Goal: Information Seeking & Learning: Learn about a topic

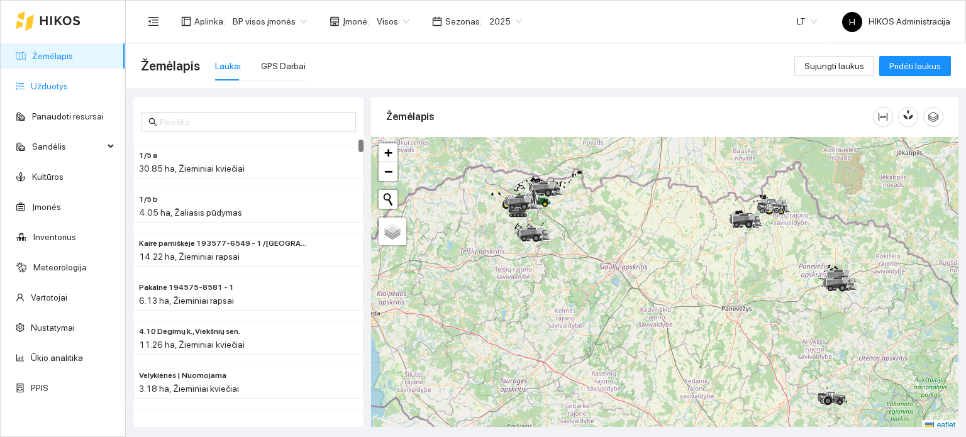
click at [68, 87] on link "Užduotys" at bounding box center [49, 86] width 37 height 10
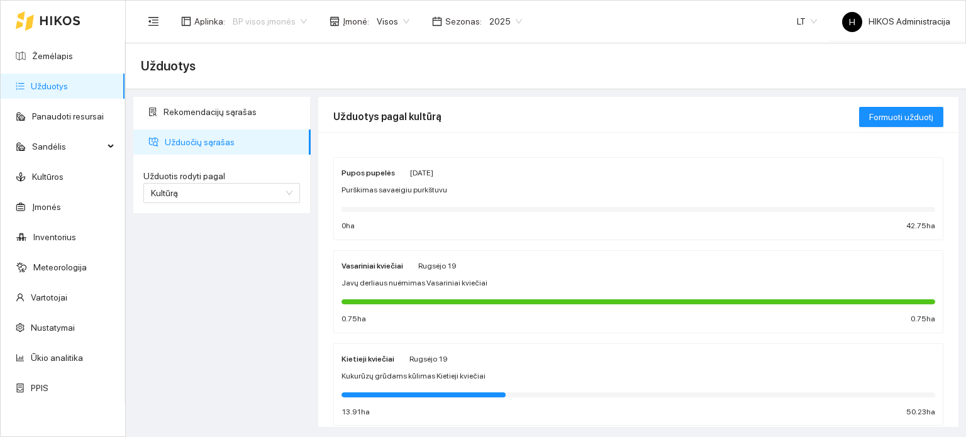
click at [284, 22] on span "BP visos įmonės" at bounding box center [270, 21] width 74 height 19
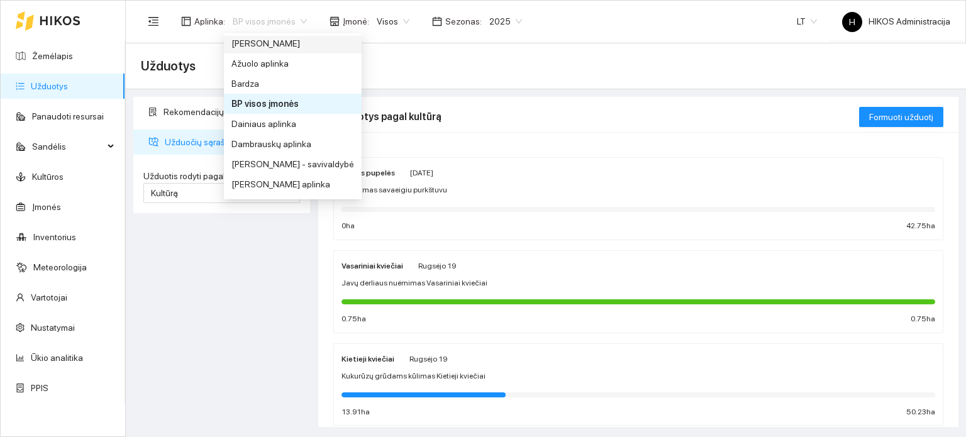
scroll to position [189, 0]
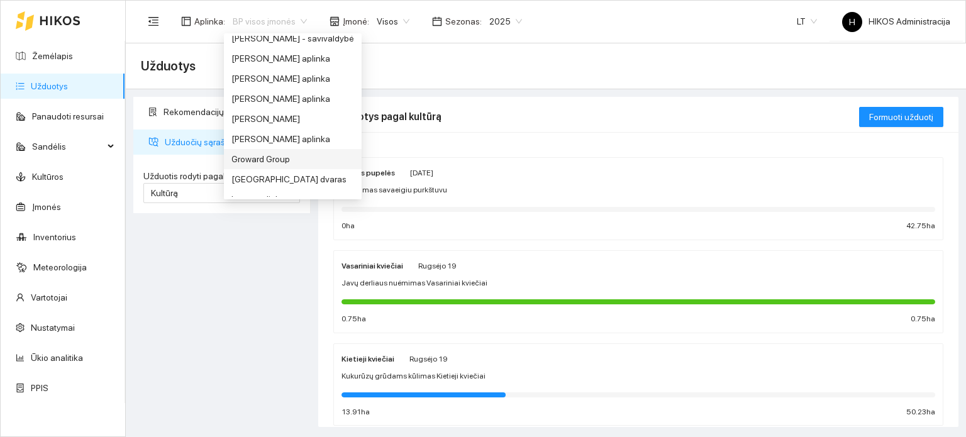
click at [277, 161] on div "Groward Group" at bounding box center [292, 159] width 123 height 14
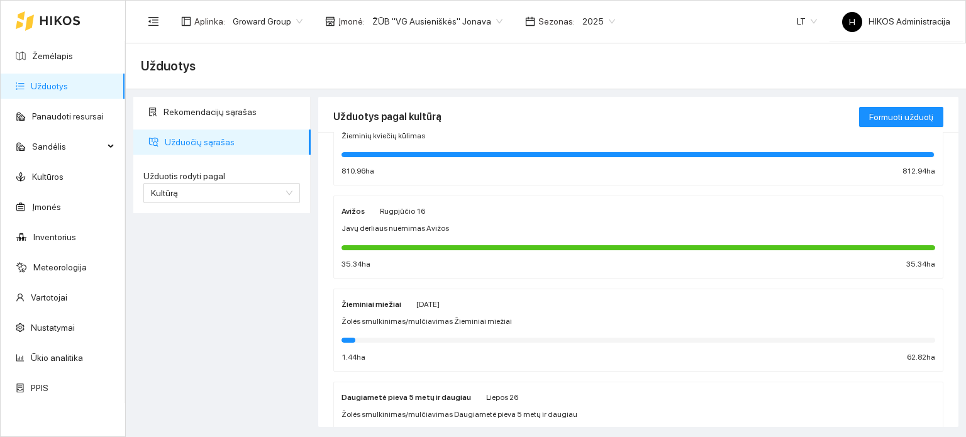
scroll to position [582, 0]
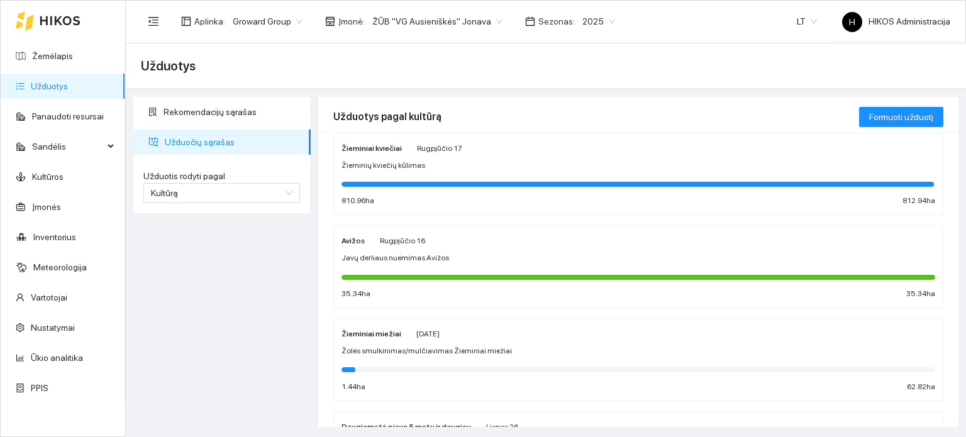
click at [416, 345] on span "Žolės smulkinimas/mulčiavimas Žieminiai miežiai" at bounding box center [426, 351] width 170 height 12
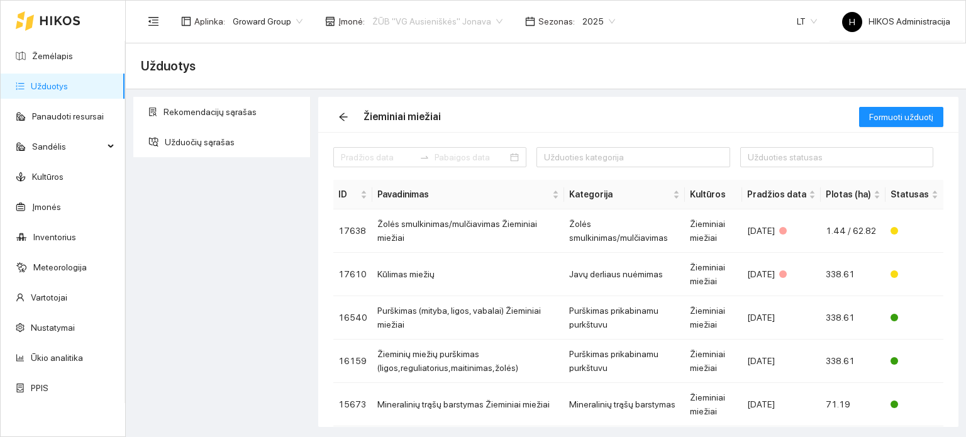
click at [454, 25] on span "ŽŪB "VG Ausieniškės" Jonava" at bounding box center [437, 21] width 130 height 19
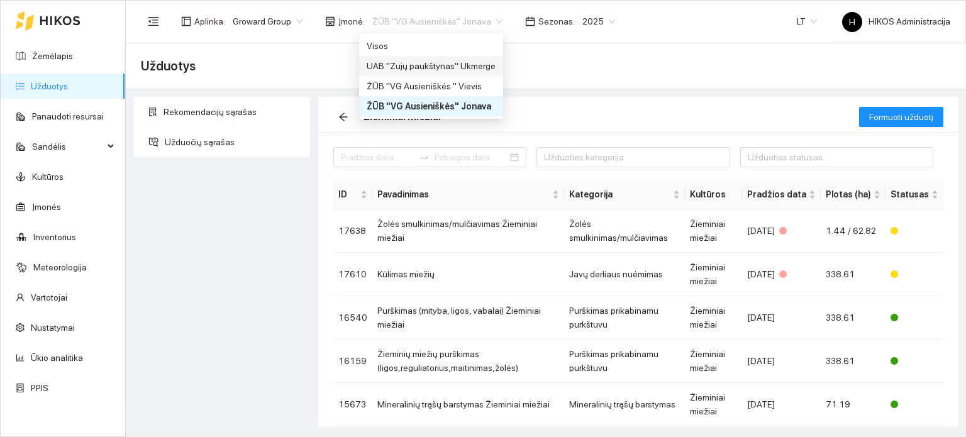
click at [468, 62] on div "UAB "Zujų paukštynas" Ukmerge" at bounding box center [431, 66] width 129 height 14
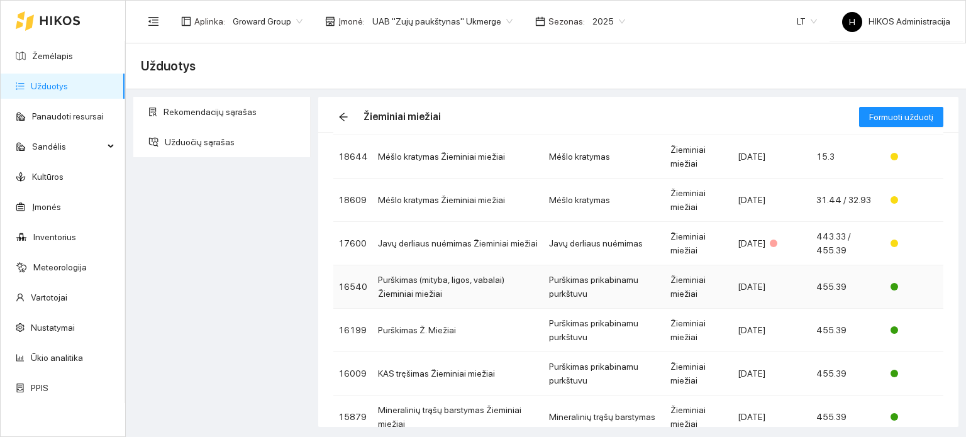
scroll to position [126, 0]
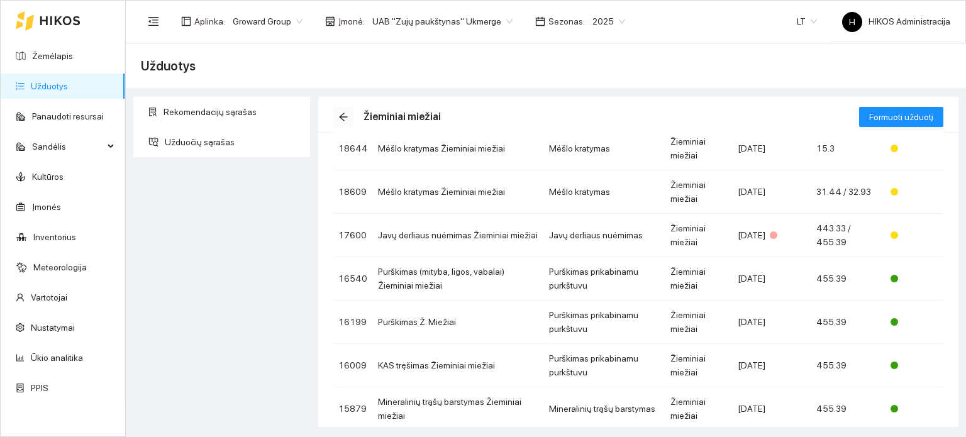
click at [347, 118] on icon "arrow-left" at bounding box center [343, 117] width 10 height 10
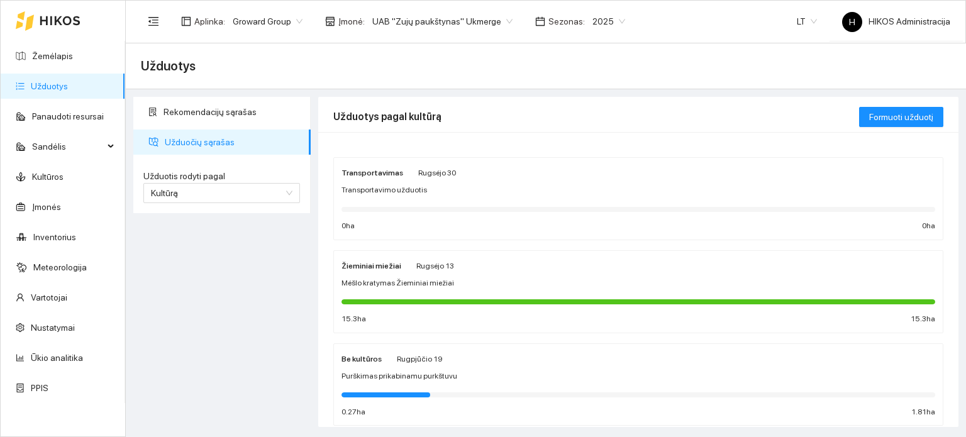
click at [611, 21] on div "2025" at bounding box center [609, 21] width 48 height 20
click at [590, 165] on div "2026" at bounding box center [593, 167] width 32 height 14
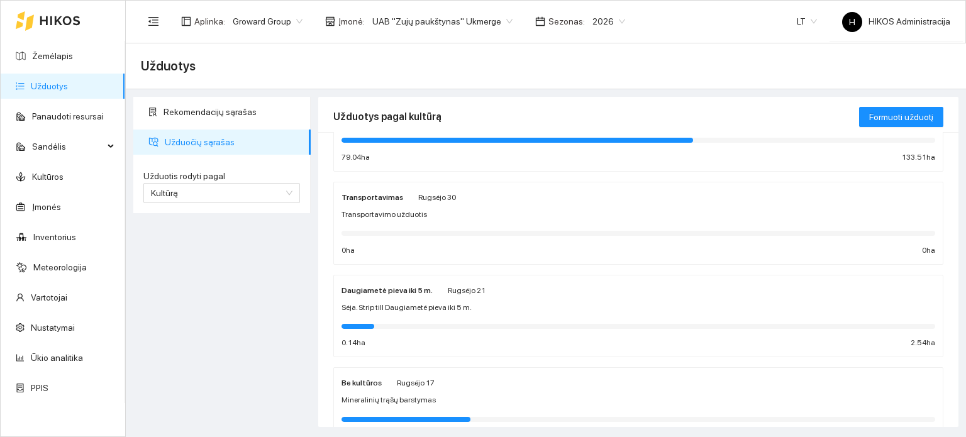
scroll to position [629, 0]
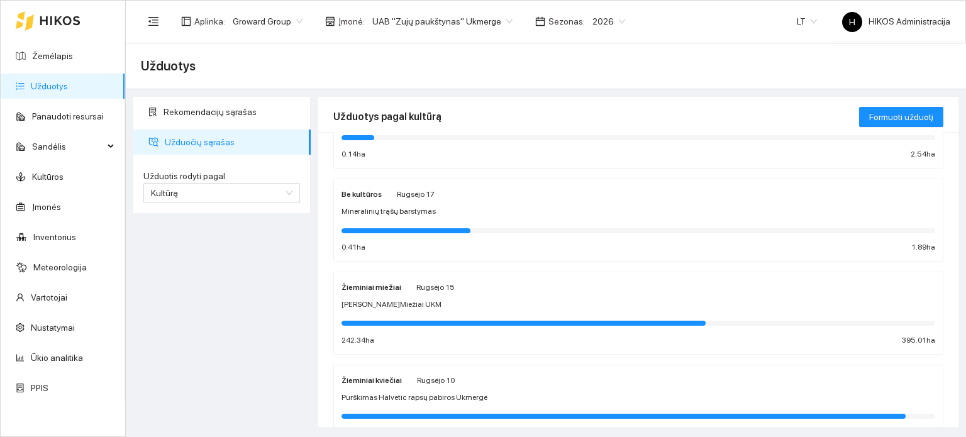
click at [416, 290] on div "Rugsėjo 15" at bounding box center [435, 287] width 38 height 14
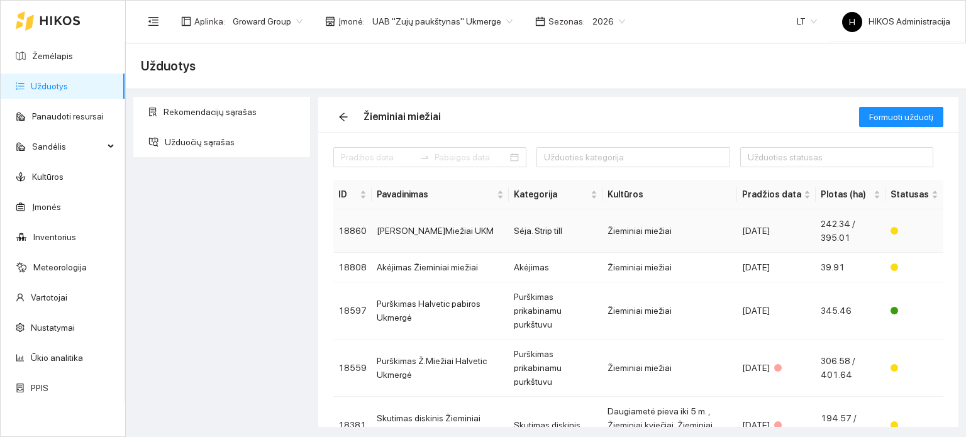
click at [436, 231] on td "Sėja Ž.Miežiai UKM" at bounding box center [440, 230] width 137 height 43
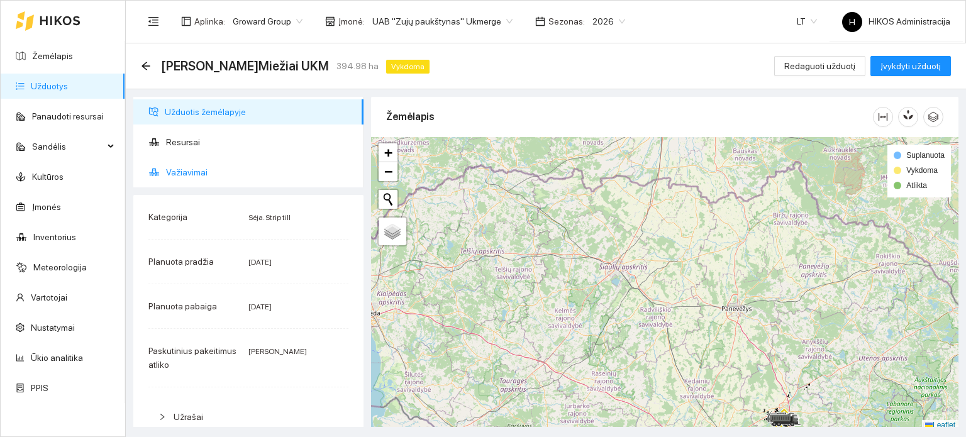
click at [218, 173] on span "Važiavimai" at bounding box center [259, 172] width 187 height 25
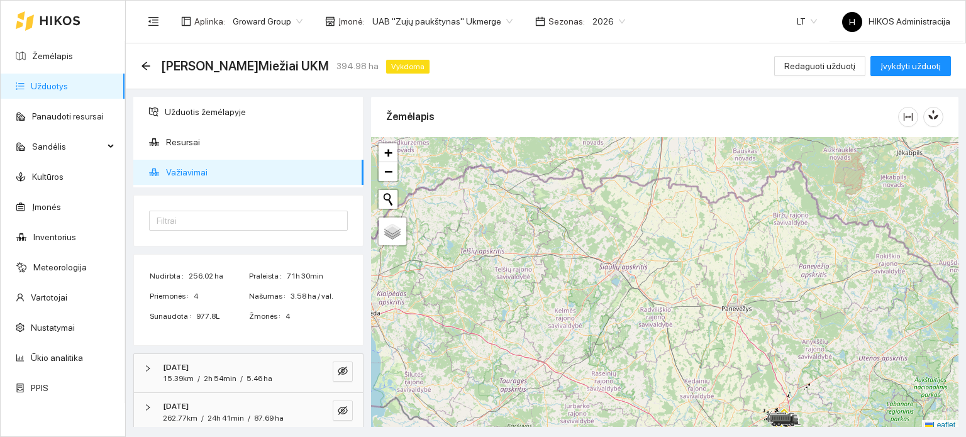
scroll to position [86, 0]
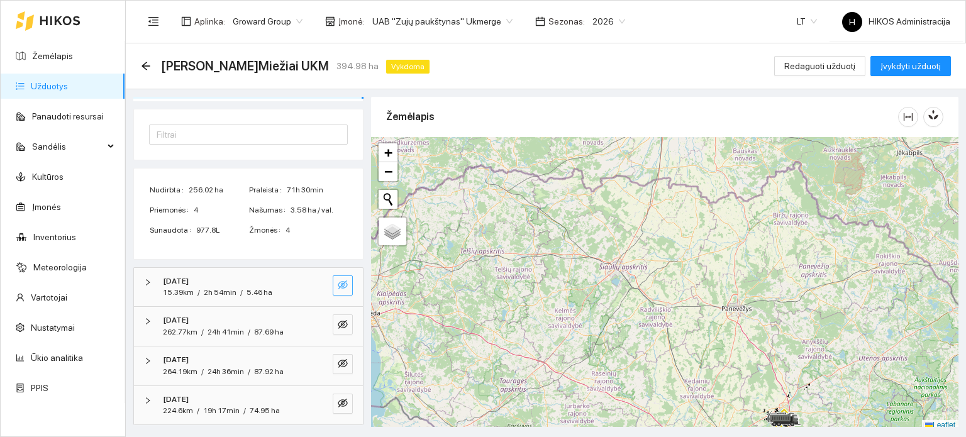
click at [338, 287] on icon "eye-invisible" at bounding box center [343, 285] width 10 height 10
click at [313, 284] on icon "search" at bounding box center [317, 284] width 9 height 9
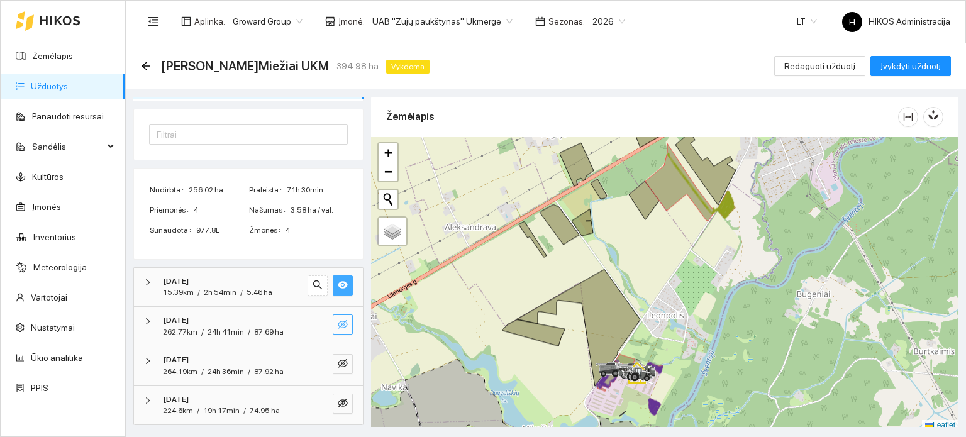
click at [338, 324] on icon "eye-invisible" at bounding box center [343, 324] width 10 height 9
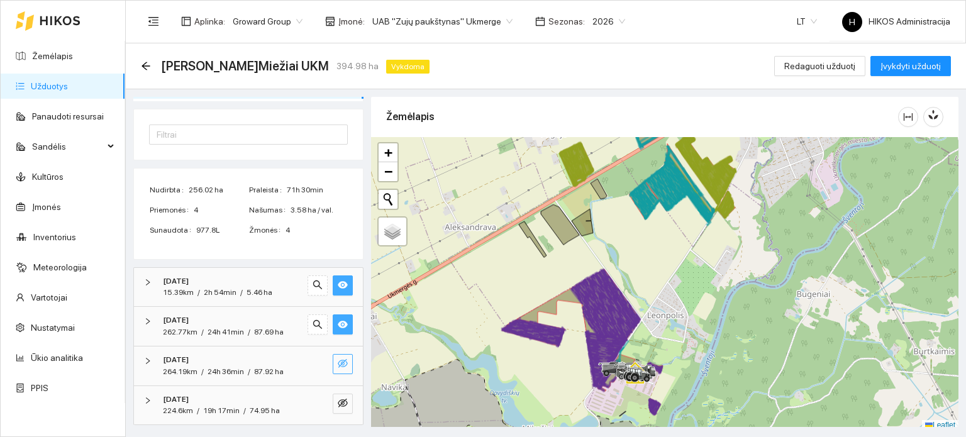
click at [338, 360] on icon "eye-invisible" at bounding box center [343, 363] width 10 height 10
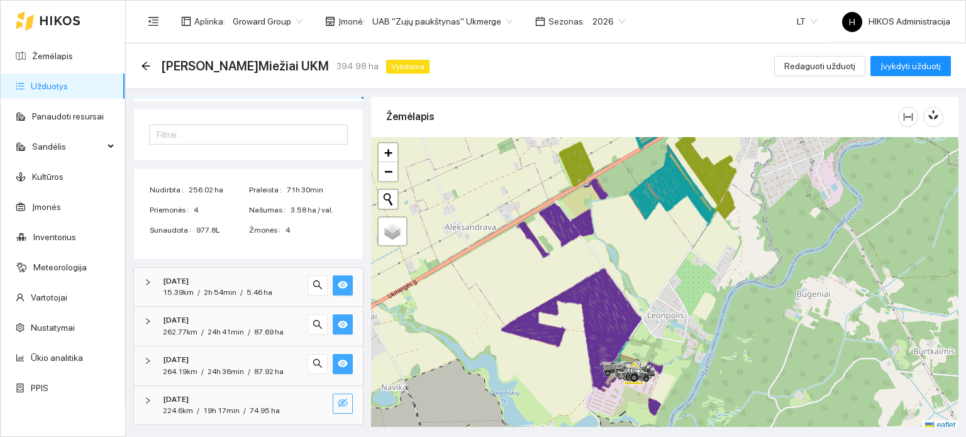
click at [338, 398] on icon "eye-invisible" at bounding box center [343, 403] width 10 height 10
click at [317, 399] on button "button" at bounding box center [317, 404] width 20 height 20
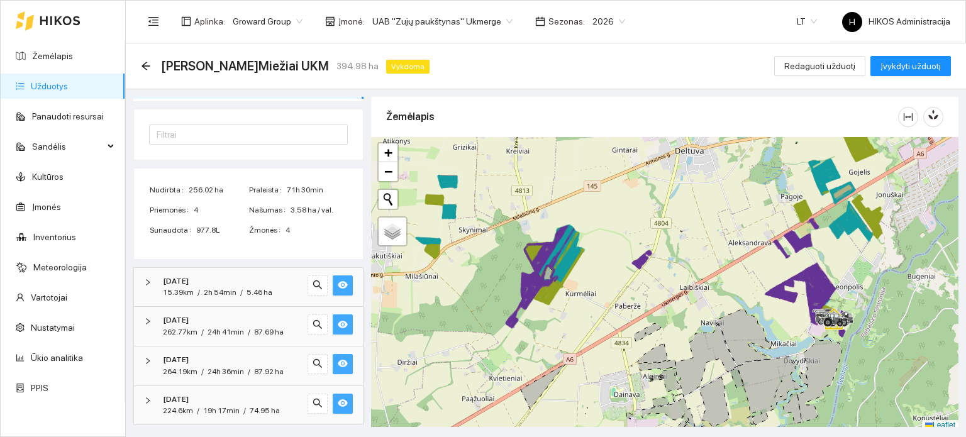
scroll to position [3, 0]
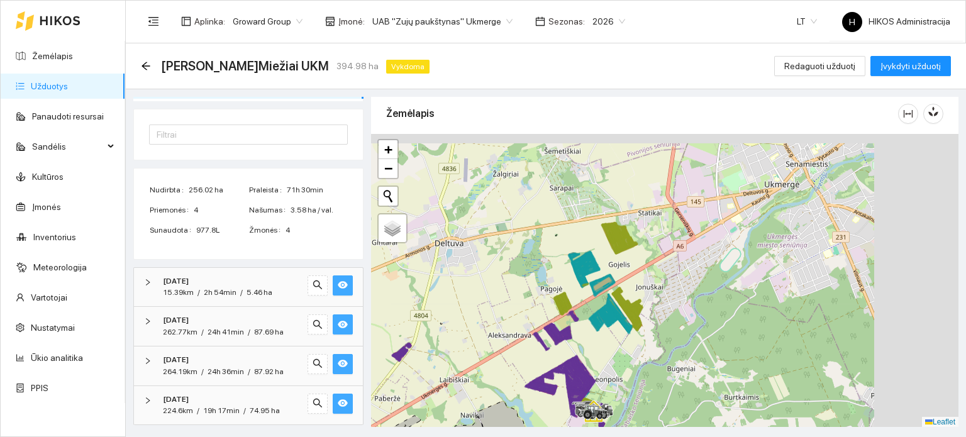
drag, startPoint x: 761, startPoint y: 219, endPoint x: 546, endPoint y: 304, distance: 231.0
click at [546, 304] on g at bounding box center [409, 326] width 466 height 206
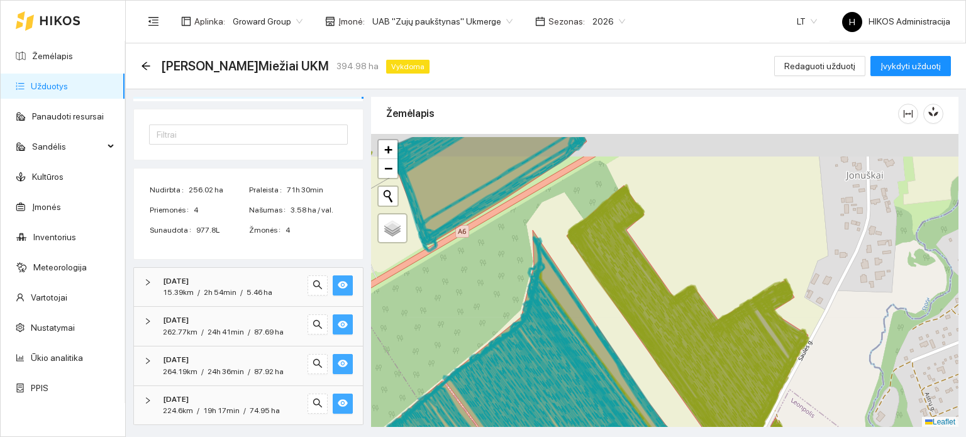
drag, startPoint x: 508, startPoint y: 241, endPoint x: 602, endPoint y: 350, distance: 143.6
click at [602, 350] on div at bounding box center [664, 281] width 587 height 294
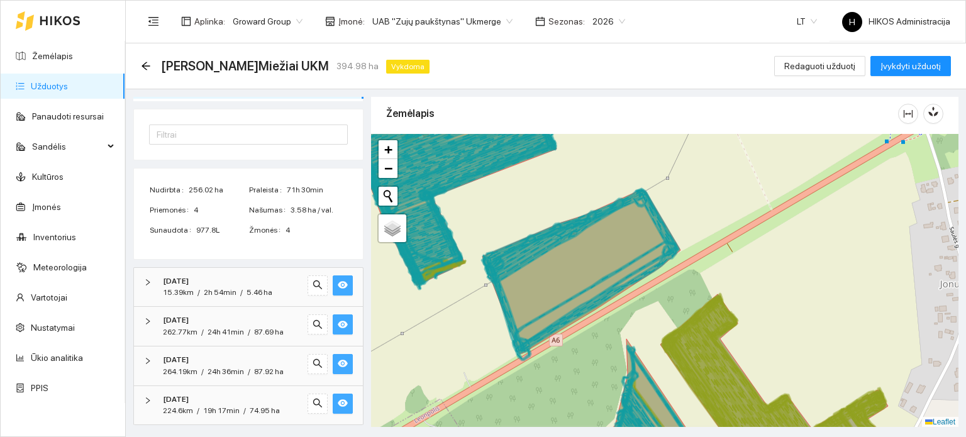
drag, startPoint x: 329, startPoint y: 284, endPoint x: 329, endPoint y: 293, distance: 9.5
click at [338, 284] on icon "eye" at bounding box center [343, 285] width 10 height 8
click at [338, 322] on icon "eye" at bounding box center [343, 325] width 10 height 8
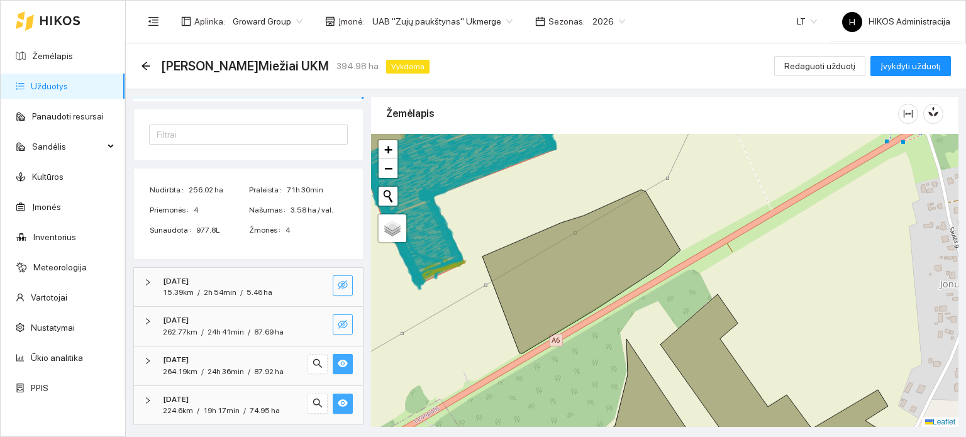
click at [338, 363] on icon "eye" at bounding box center [343, 363] width 10 height 10
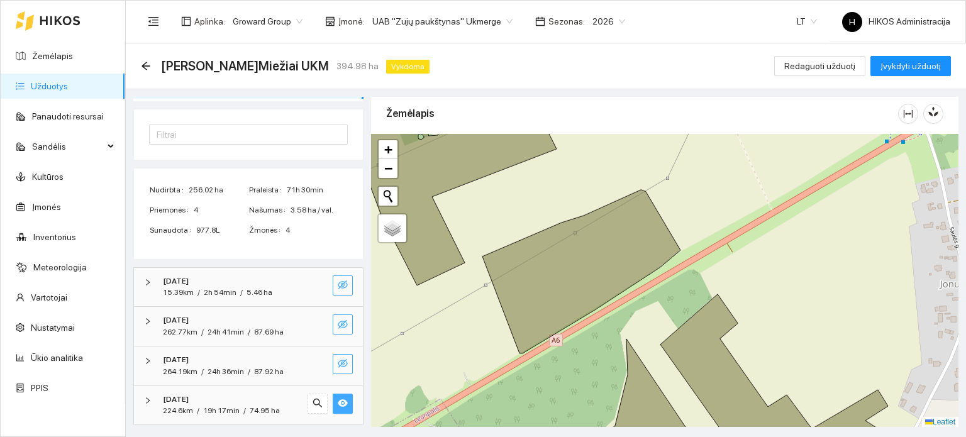
click at [333, 394] on button "button" at bounding box center [343, 404] width 20 height 20
click at [338, 280] on icon "eye-invisible" at bounding box center [343, 285] width 10 height 10
click at [338, 281] on icon "eye" at bounding box center [343, 285] width 10 height 8
click at [338, 329] on span "eye-invisible" at bounding box center [343, 325] width 10 height 12
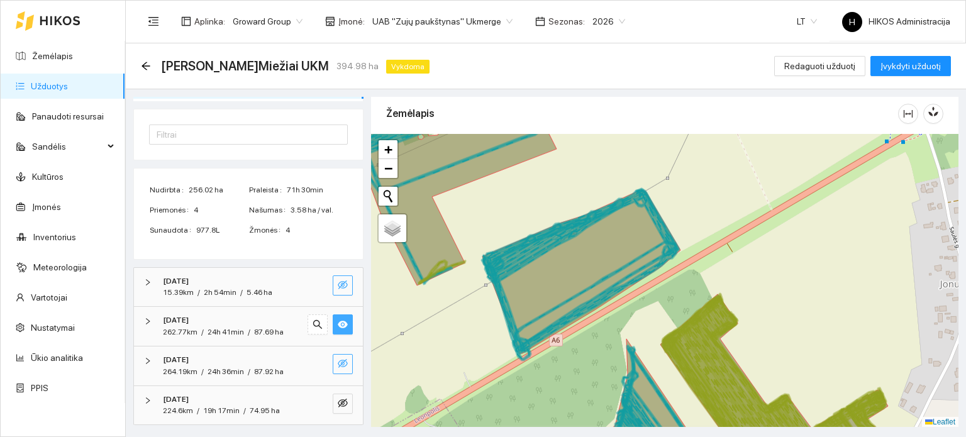
click at [338, 327] on icon "eye" at bounding box center [343, 324] width 10 height 10
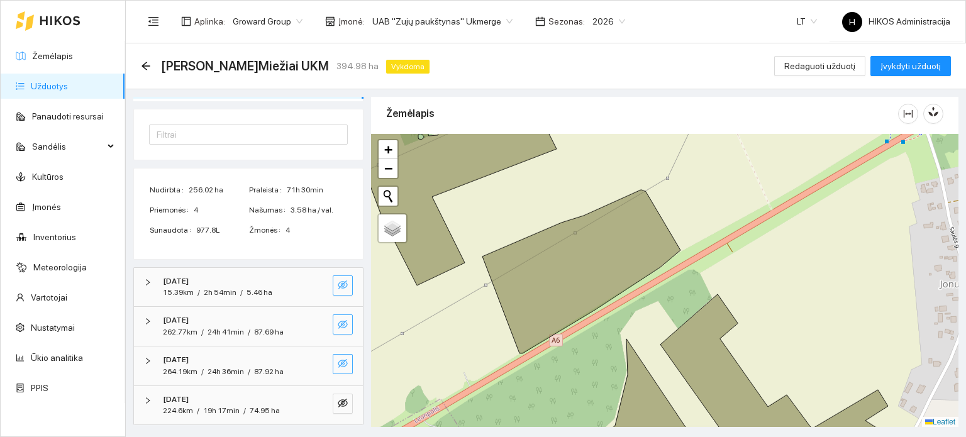
click at [338, 324] on icon "eye-invisible" at bounding box center [343, 324] width 10 height 10
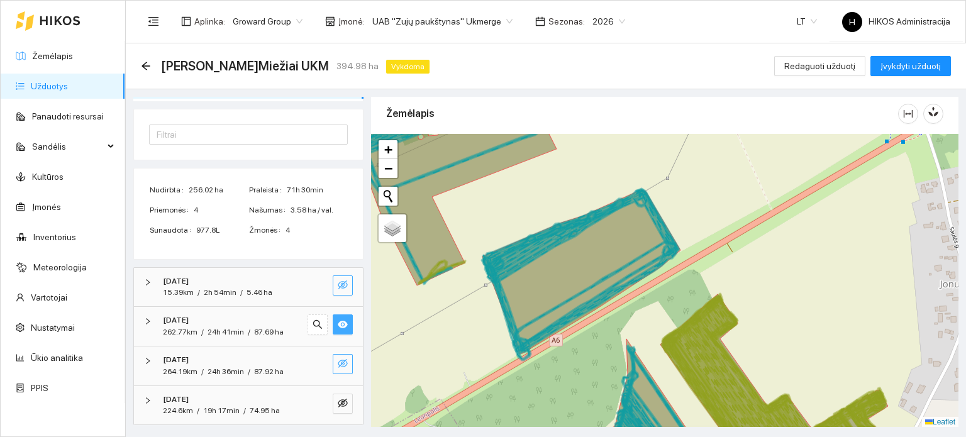
click at [338, 324] on icon "eye" at bounding box center [343, 324] width 10 height 10
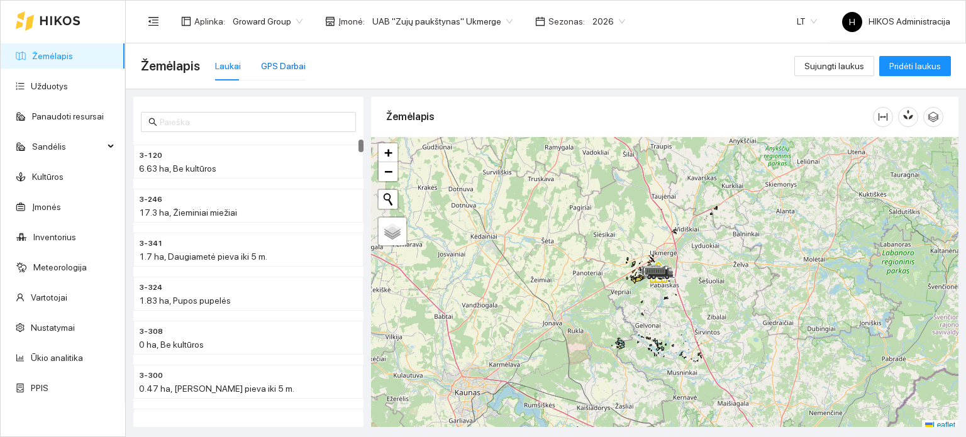
click at [296, 68] on div "GPS Darbai" at bounding box center [283, 66] width 45 height 14
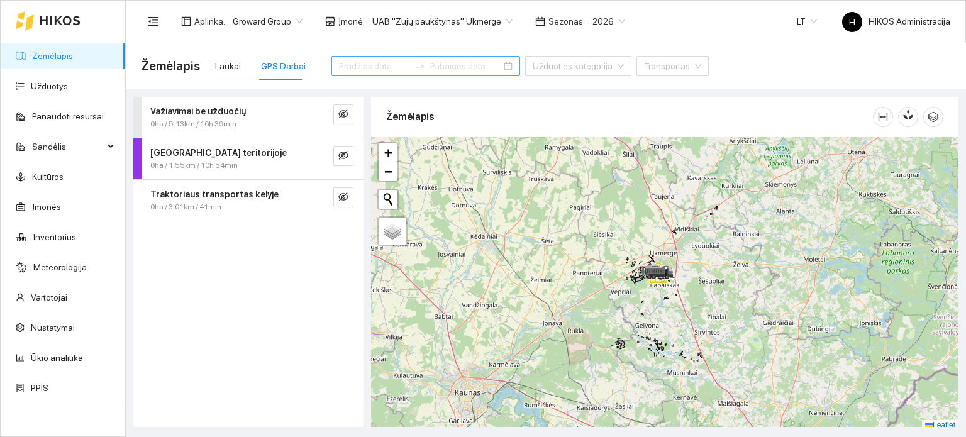
click at [380, 70] on input at bounding box center [374, 66] width 71 height 14
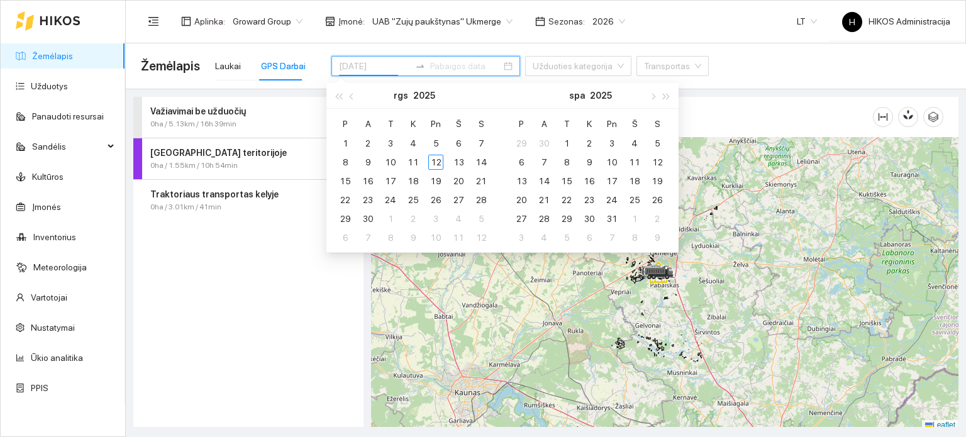
type input "2025-09-05"
type input "2025-10-10"
type input "2025-09-29"
type input "2025-09-01"
type input "2025-09-09"
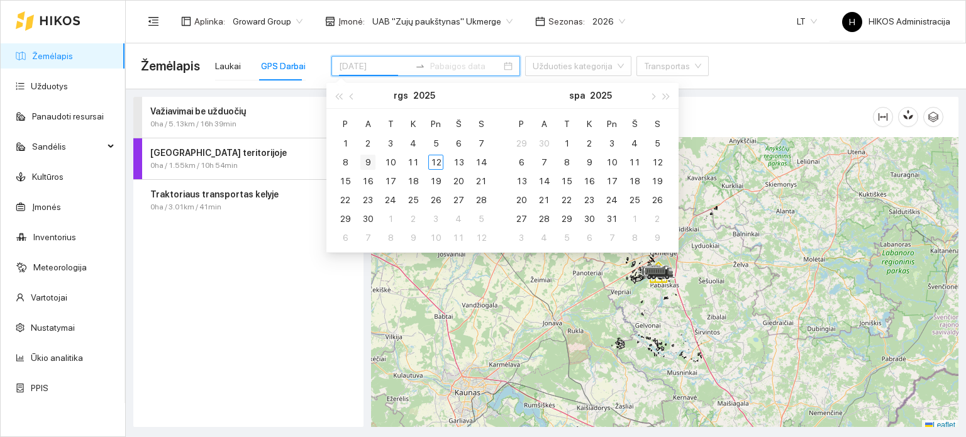
click at [373, 162] on div "9" at bounding box center [367, 162] width 15 height 15
type input "2025-09-09"
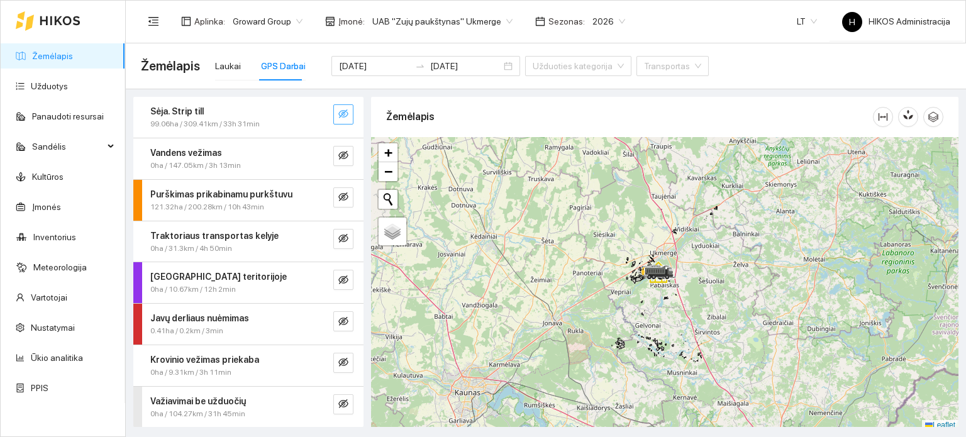
click at [346, 116] on icon "eye-invisible" at bounding box center [343, 113] width 10 height 9
click at [322, 118] on icon "search" at bounding box center [318, 113] width 9 height 9
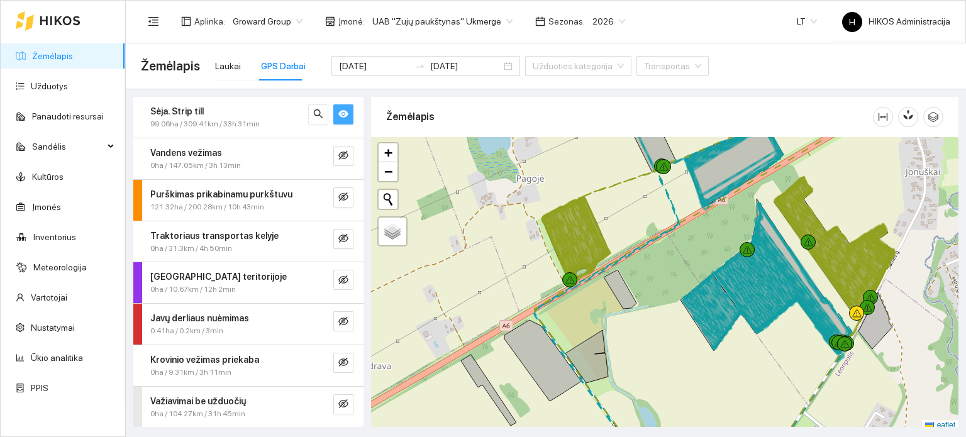
scroll to position [3, 0]
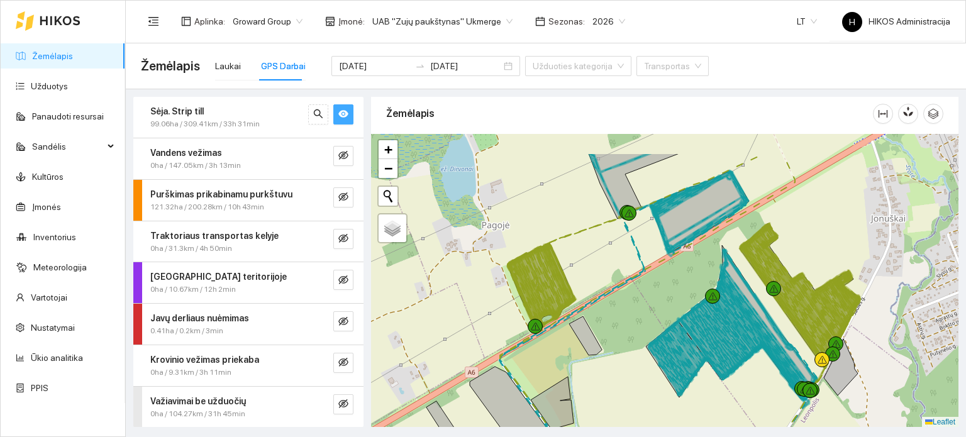
drag, startPoint x: 672, startPoint y: 274, endPoint x: 609, endPoint y: 323, distance: 80.2
click at [609, 323] on div at bounding box center [664, 281] width 587 height 294
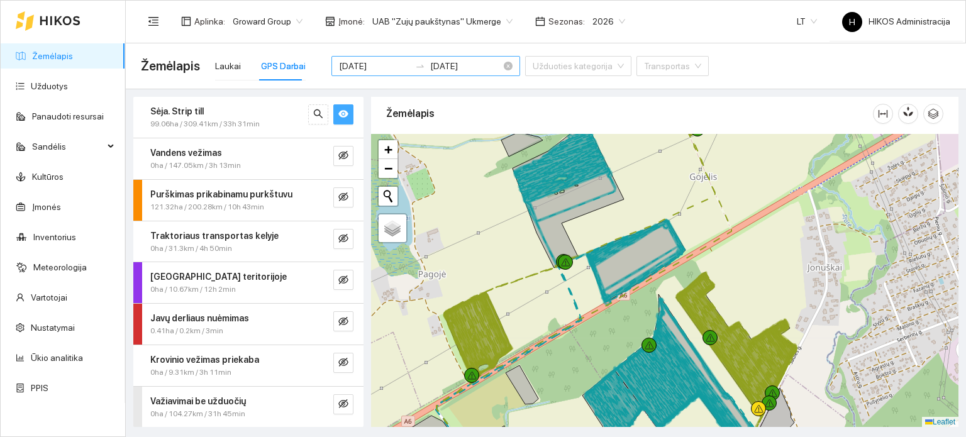
click at [374, 57] on div "2025-09-09 2025-09-09" at bounding box center [425, 66] width 189 height 20
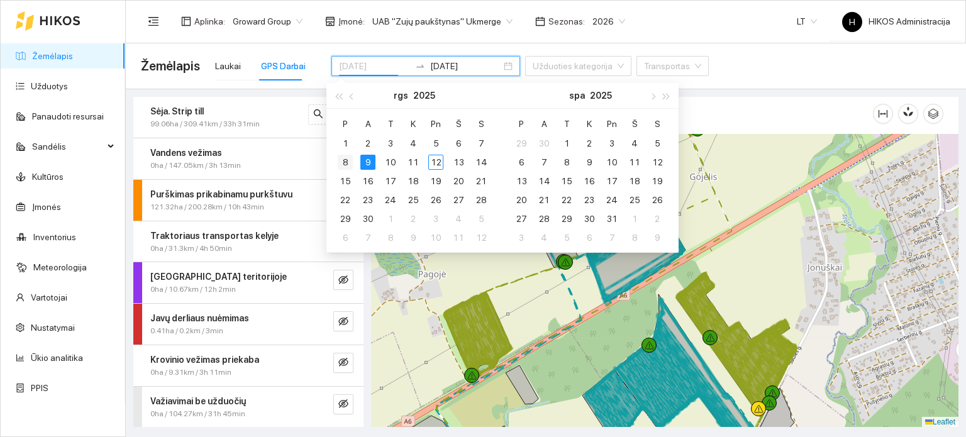
type input "2025-09-08"
click at [351, 163] on div "8" at bounding box center [345, 162] width 15 height 15
type input "2025-09-12"
click at [433, 162] on div "12" at bounding box center [435, 162] width 15 height 15
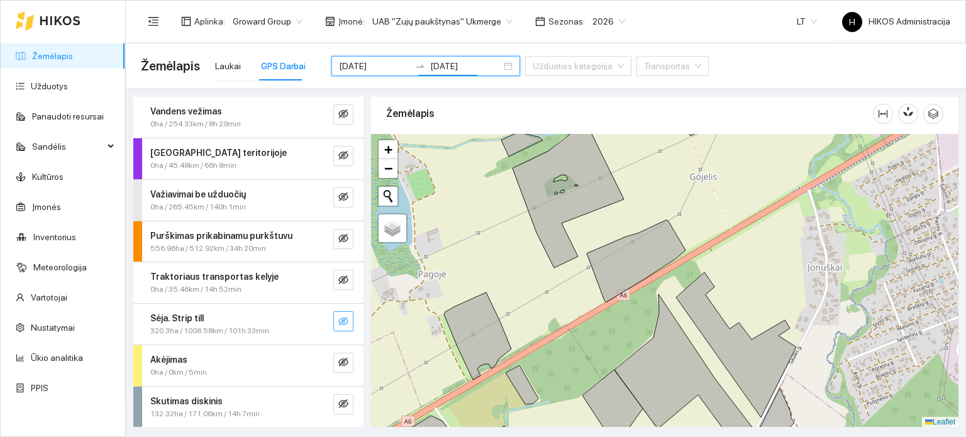
click at [338, 319] on icon "eye-invisible" at bounding box center [343, 321] width 10 height 9
click at [419, 19] on span "UAB "Zujų paukštynas" Ukmerge" at bounding box center [442, 21] width 140 height 19
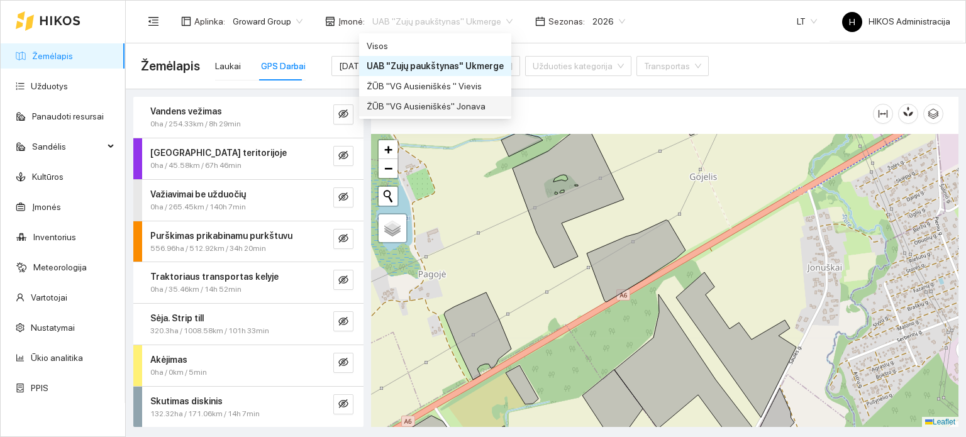
drag, startPoint x: 424, startPoint y: 102, endPoint x: 162, endPoint y: 104, distance: 262.2
click at [424, 102] on div "ŽŪB "VG Ausieniškės" Jonava" at bounding box center [435, 106] width 137 height 14
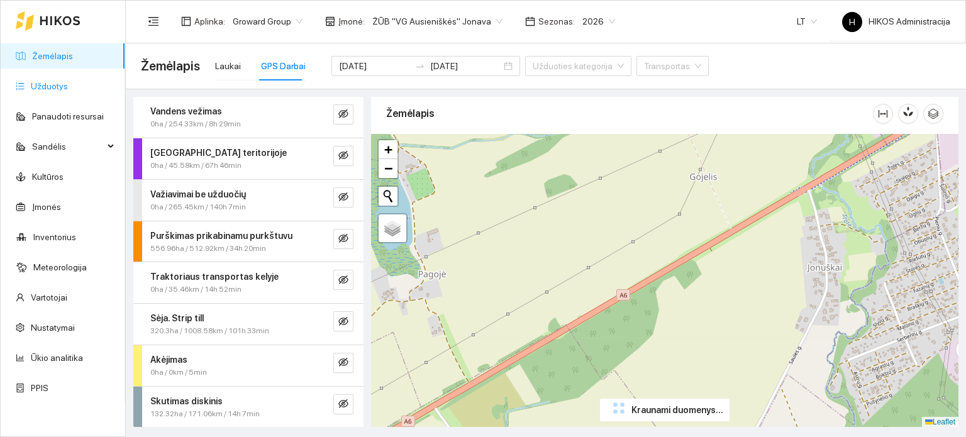
click at [68, 91] on link "Užduotys" at bounding box center [49, 86] width 37 height 10
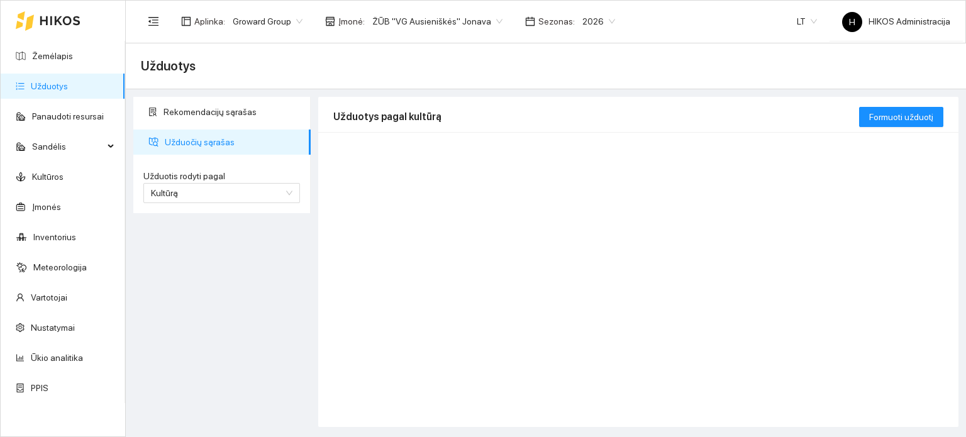
click at [575, 28] on div "2026" at bounding box center [599, 21] width 48 height 20
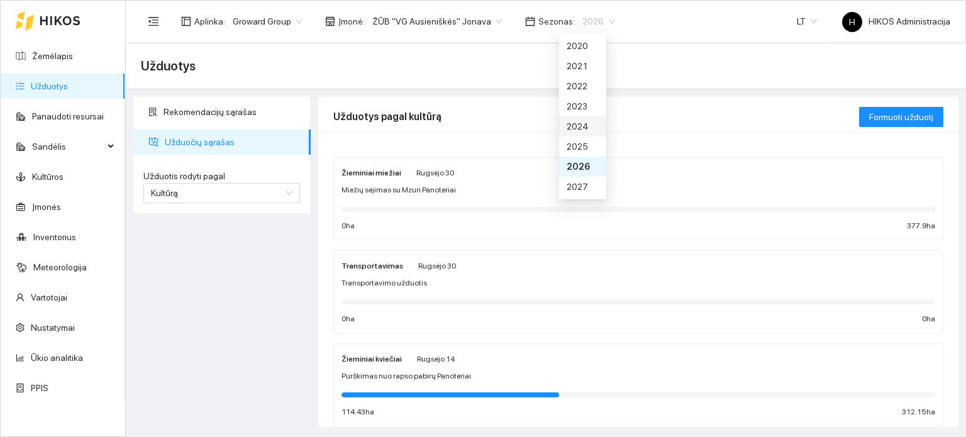
click at [578, 145] on div "2025" at bounding box center [583, 147] width 32 height 14
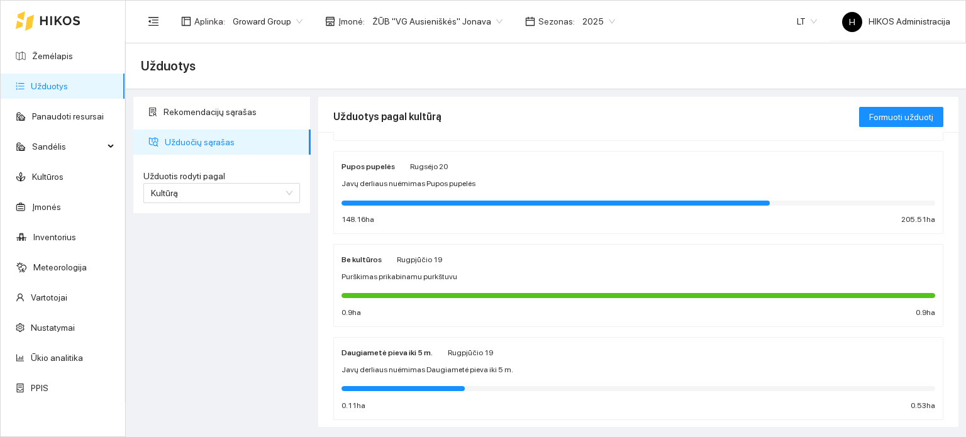
scroll to position [284, 0]
click at [431, 190] on div "Pupos pupelės Rugsėjo 20 Javų derliaus nuėmimas Pupos pupelės 148.16 ha 205.51 …" at bounding box center [638, 193] width 594 height 67
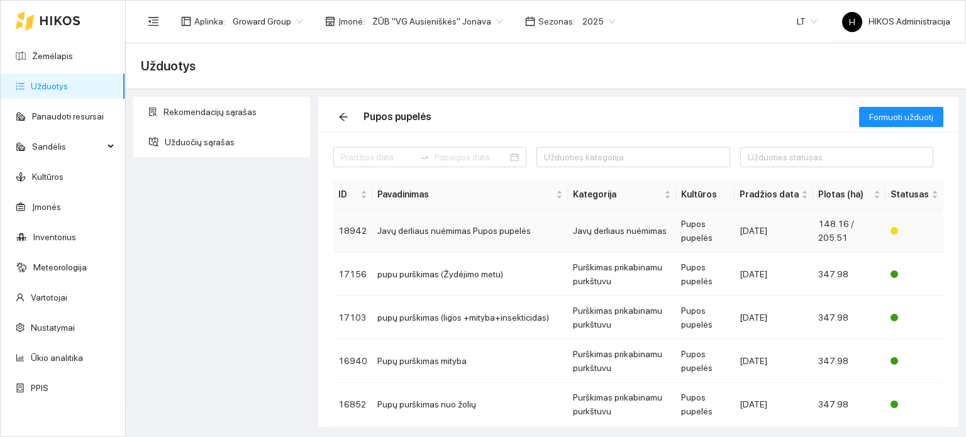
click at [491, 242] on td "Javų derliaus nuėmimas Pupos pupelės" at bounding box center [470, 230] width 196 height 43
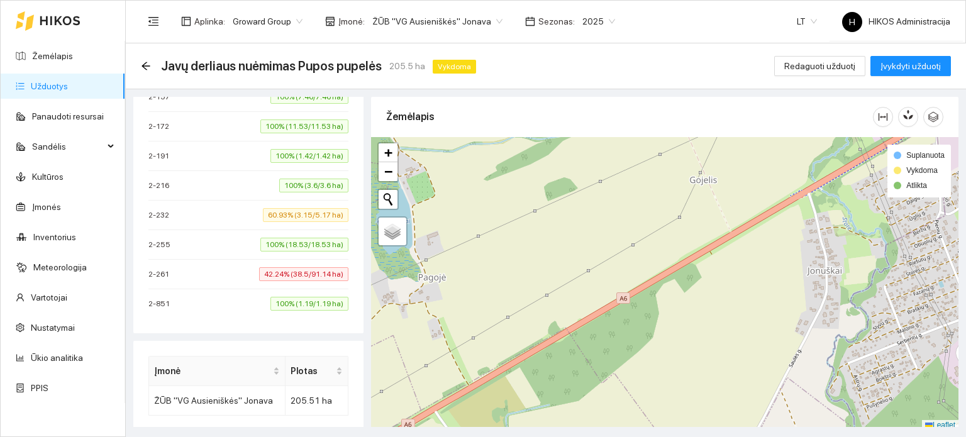
scroll to position [566, 0]
click at [270, 265] on span "42.24% (38.5/91.14 ha)" at bounding box center [303, 272] width 89 height 14
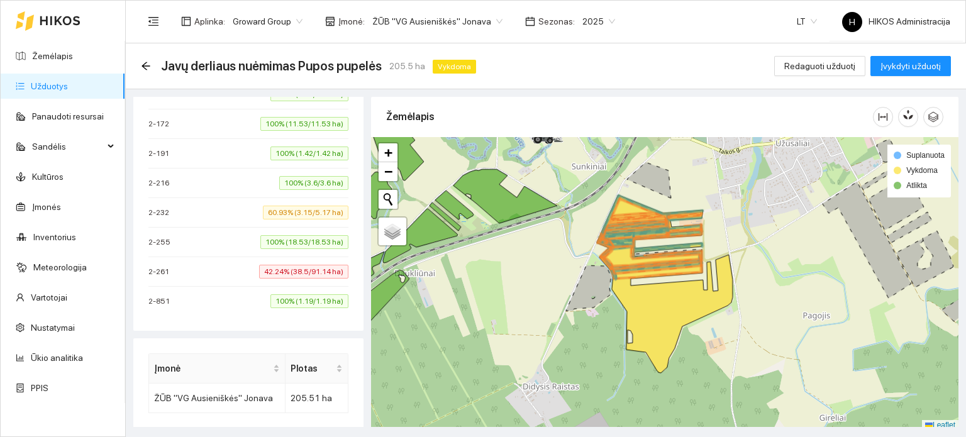
click at [293, 214] on span "60.93% (3.15/5.17 ha)" at bounding box center [306, 213] width 86 height 14
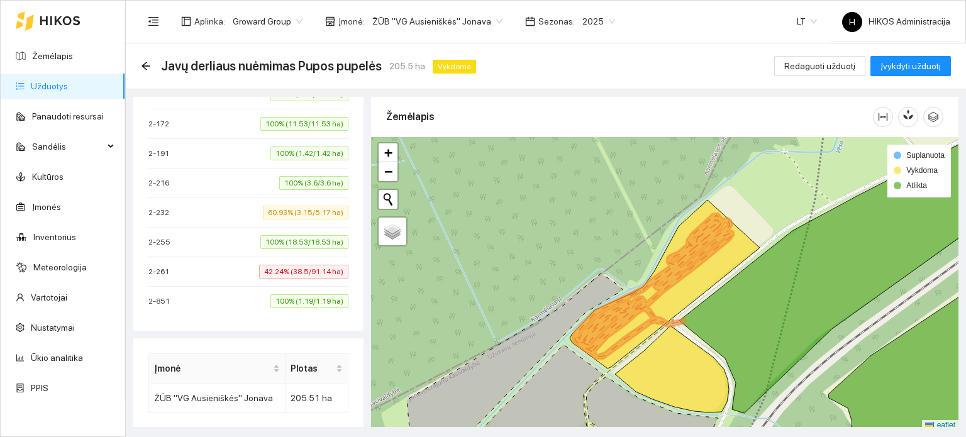
scroll to position [377, 0]
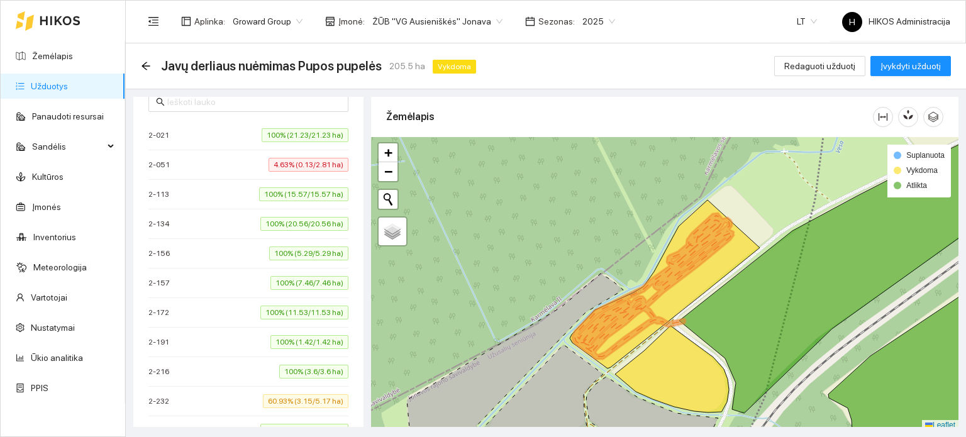
click at [292, 169] on span "4.63% (0.13/2.81 ha)" at bounding box center [308, 165] width 80 height 14
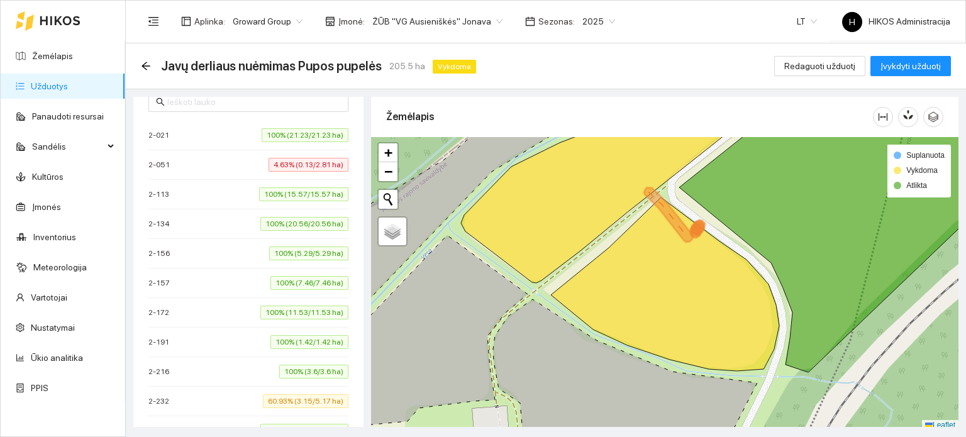
click at [292, 169] on span "4.63% (0.13/2.81 ha)" at bounding box center [308, 165] width 80 height 14
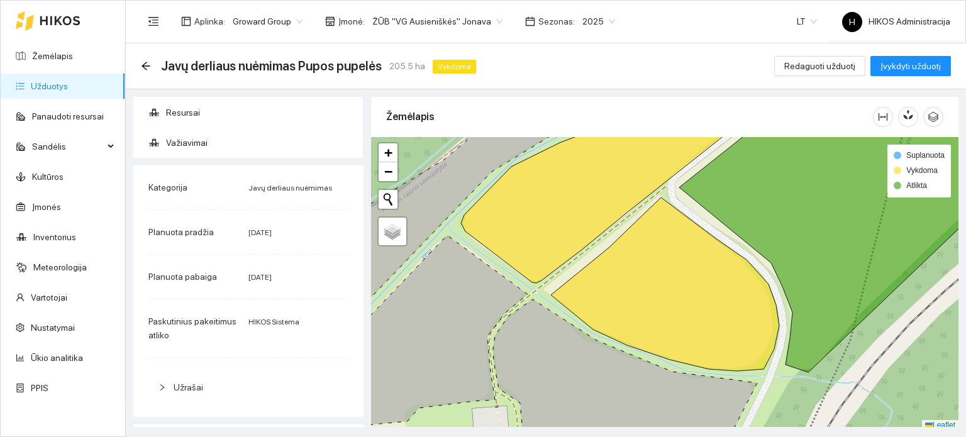
scroll to position [0, 0]
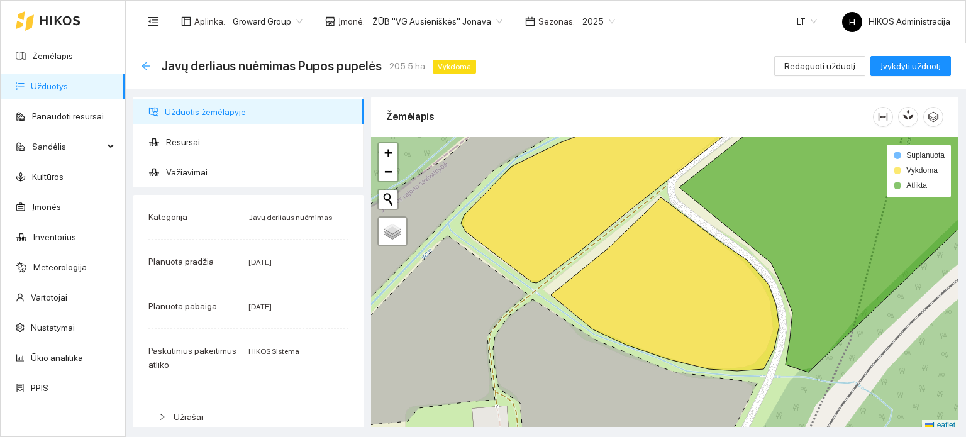
click at [144, 68] on icon "arrow-left" at bounding box center [145, 66] width 8 height 8
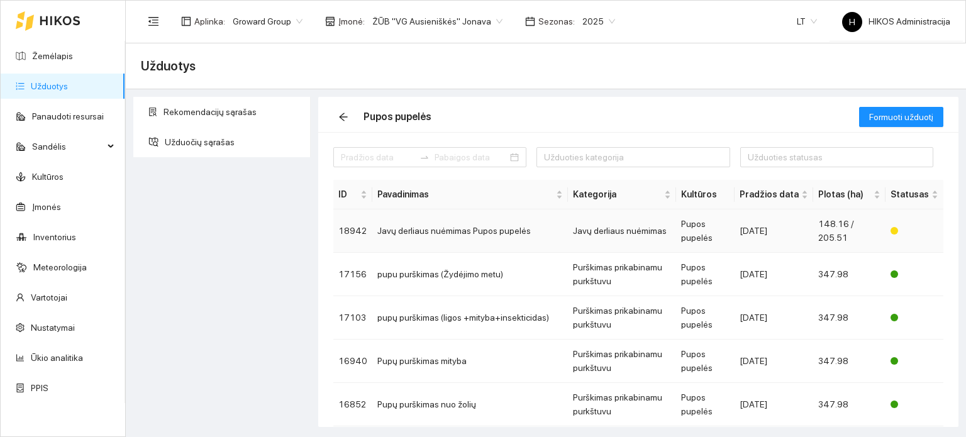
click at [751, 240] on td "2025-09-10" at bounding box center [773, 230] width 79 height 43
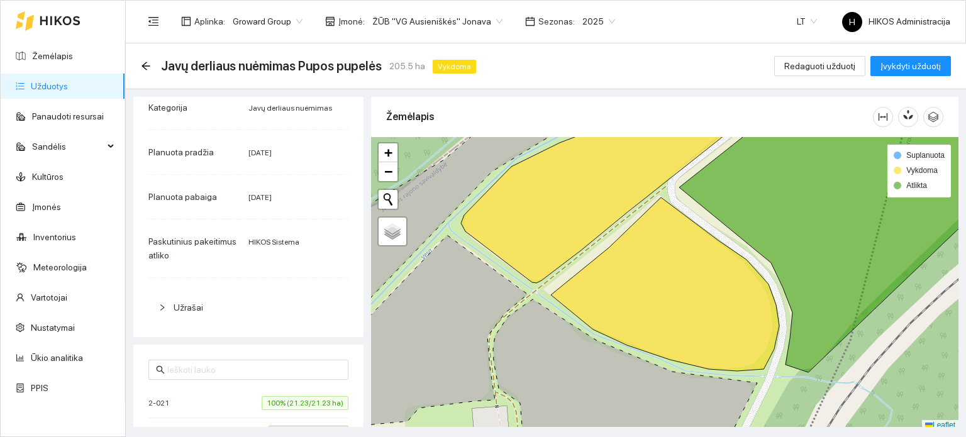
scroll to position [252, 0]
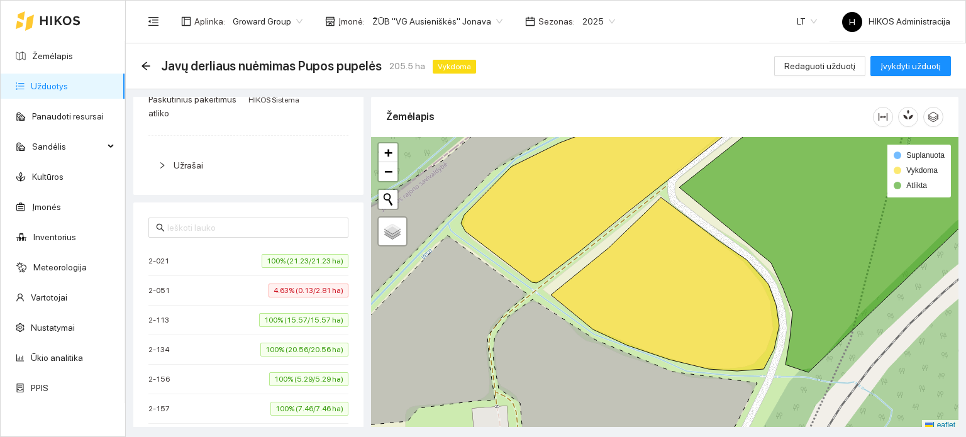
click at [292, 300] on li "2-051 4.63% (0.13/2.81 ha)" at bounding box center [248, 291] width 200 height 30
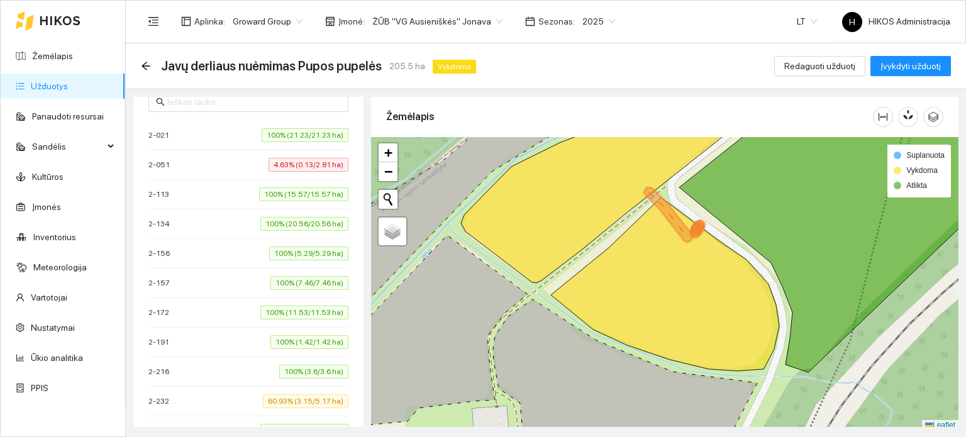
scroll to position [503, 0]
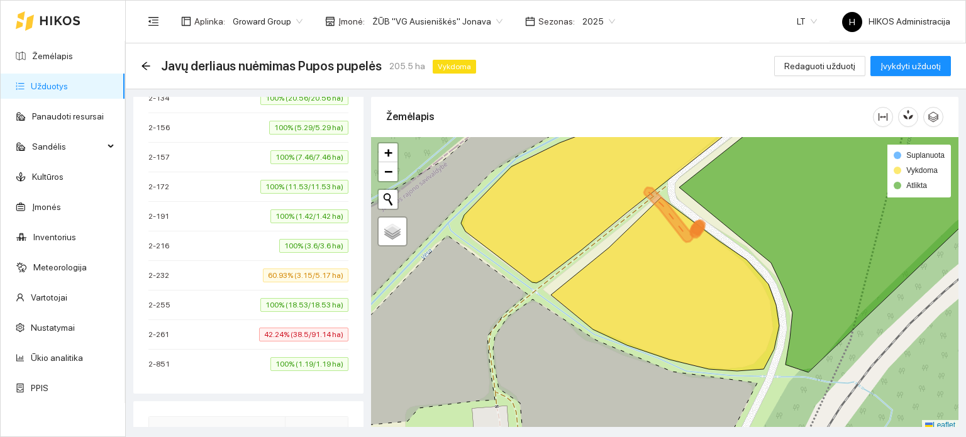
click at [285, 268] on span "60.93% (3.15/5.17 ha)" at bounding box center [306, 275] width 86 height 14
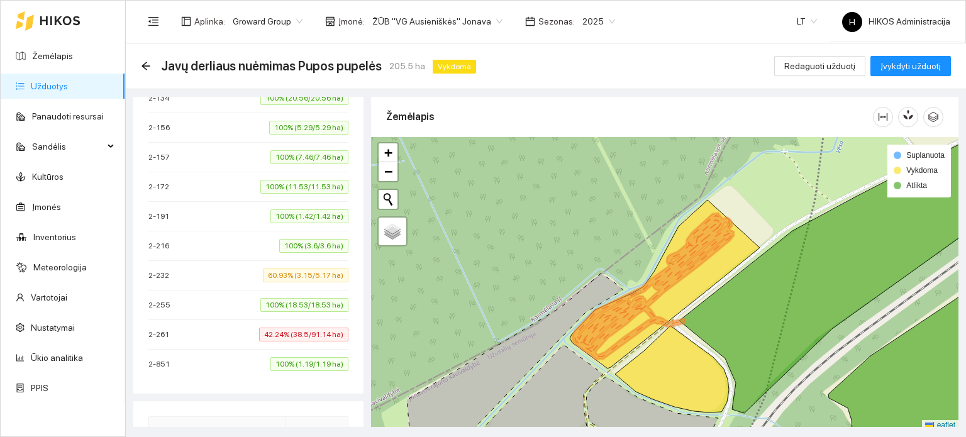
click at [300, 334] on span "42.24% (38.5/91.14 ha)" at bounding box center [303, 335] width 89 height 14
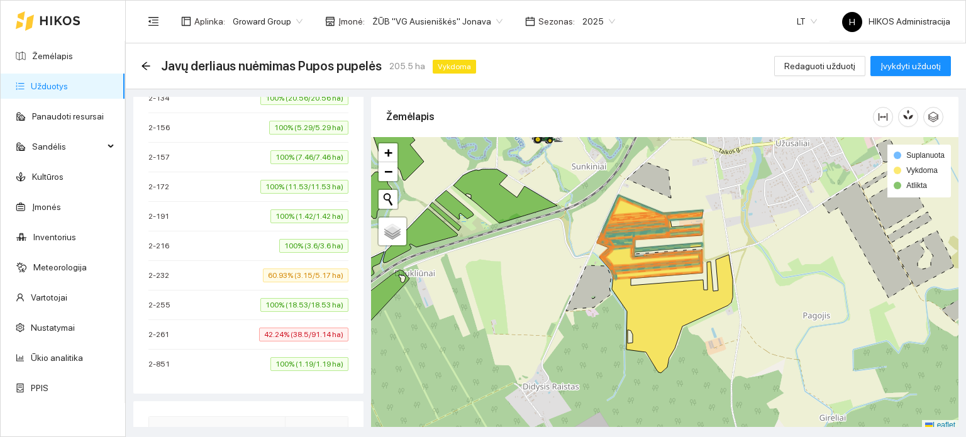
click at [50, 84] on link "Užduotys" at bounding box center [49, 86] width 37 height 10
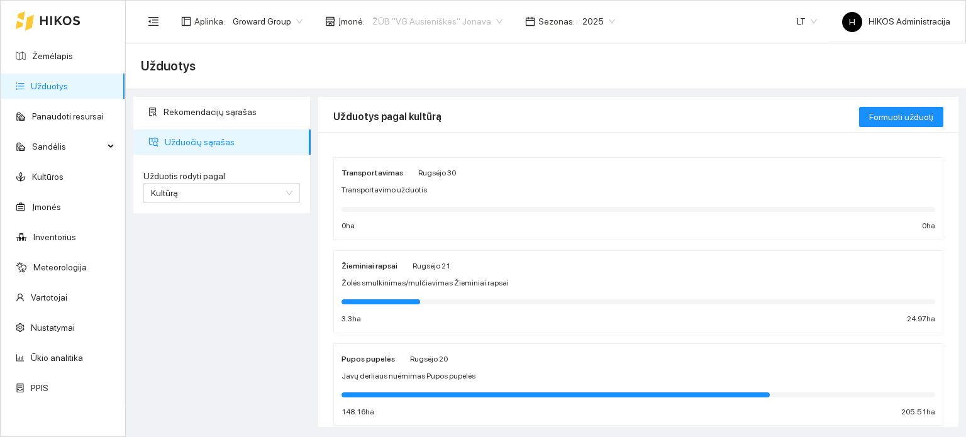
click at [465, 20] on span "ŽŪB "VG Ausieniškės" Jonava" at bounding box center [437, 21] width 130 height 19
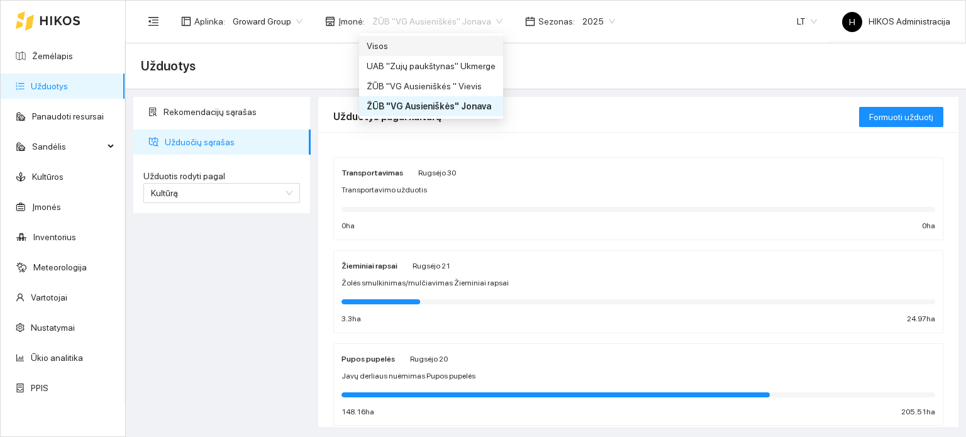
click at [455, 40] on div "Visos" at bounding box center [431, 46] width 129 height 14
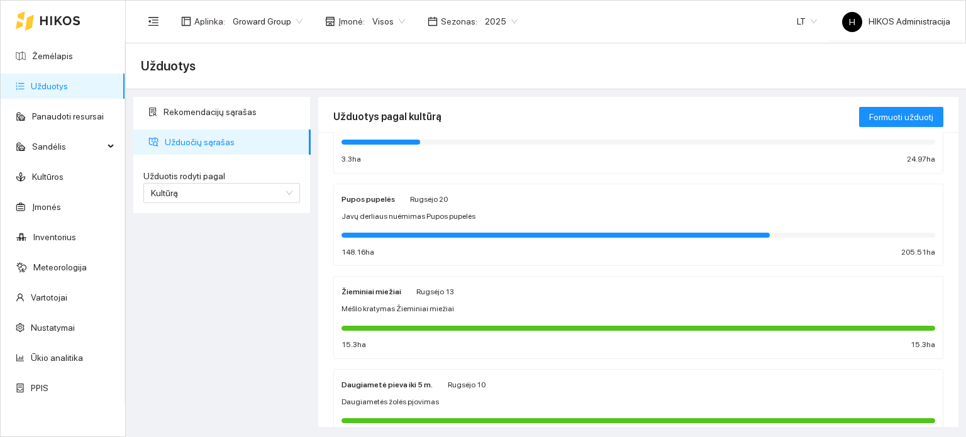
scroll to position [189, 0]
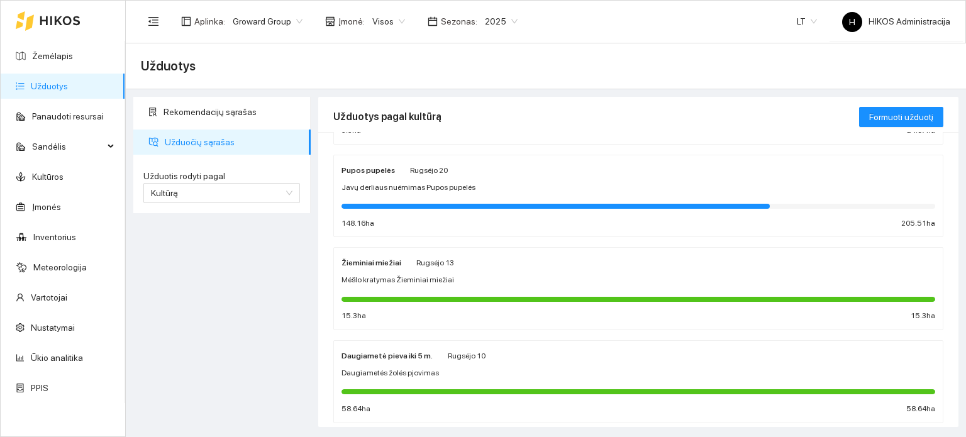
click at [450, 270] on div "Žieminiai miežiai Rugsėjo 13 Mėšlo kratymas Žieminiai miežiai 15.3 ha 15.3 ha" at bounding box center [638, 288] width 594 height 67
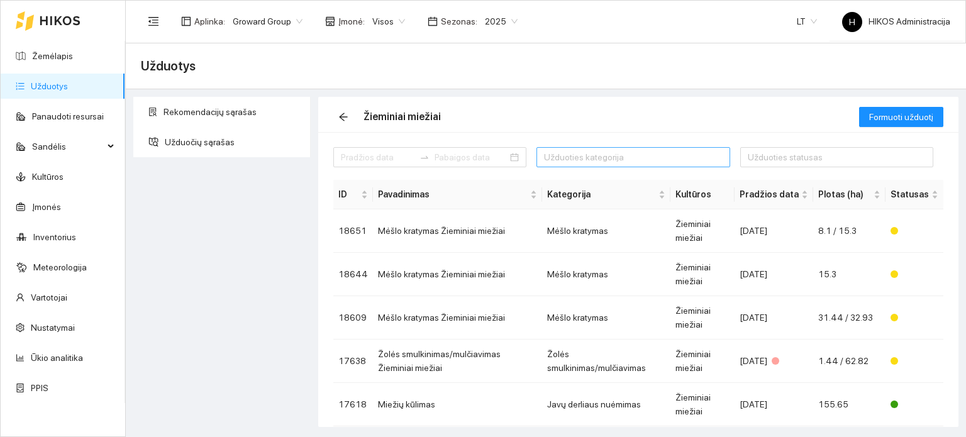
click at [566, 150] on div at bounding box center [626, 157] width 174 height 15
type input "jav"
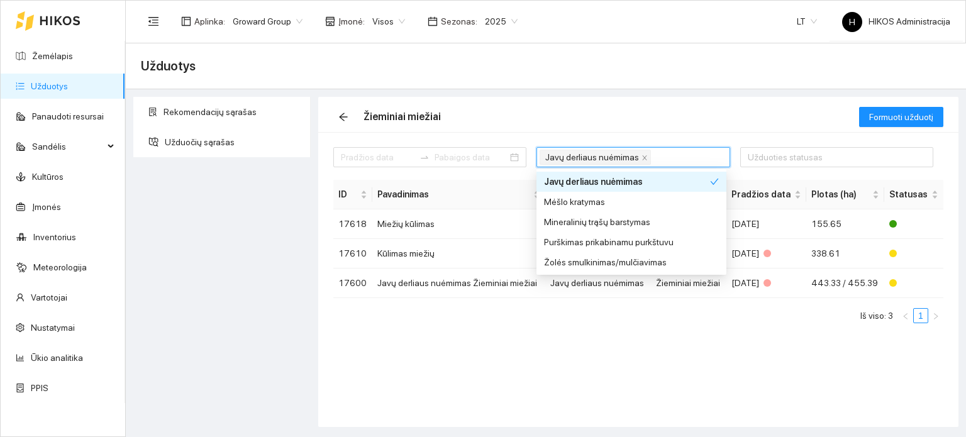
click at [688, 124] on div "Žieminiai miežiai" at bounding box center [596, 117] width 526 height 40
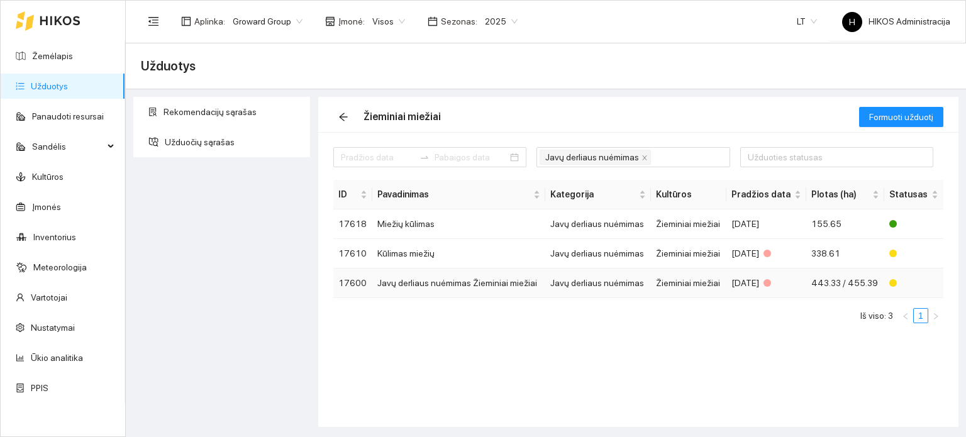
click at [521, 281] on td "Javų derliaus nuėmimas Žieminiai miežiai" at bounding box center [458, 283] width 173 height 30
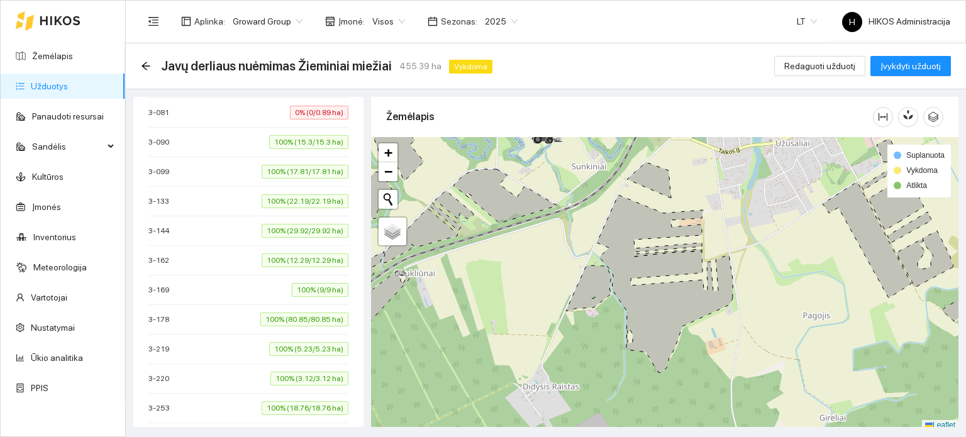
scroll to position [451, 0]
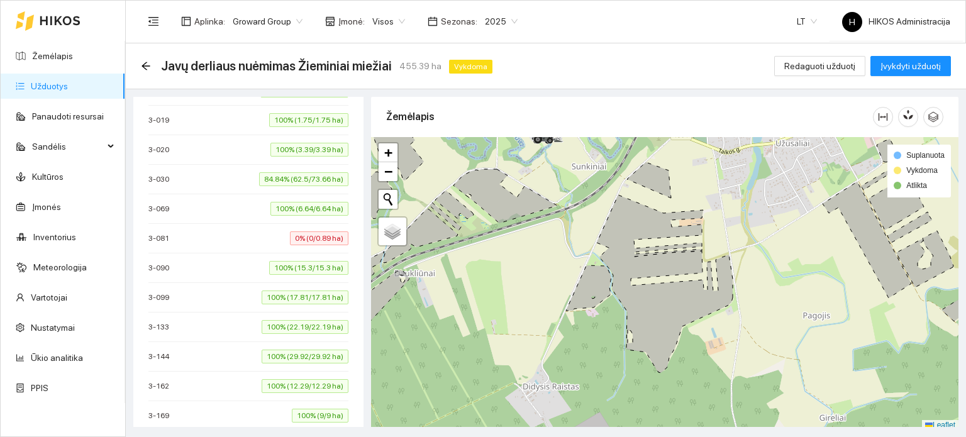
click at [290, 231] on span "0% (0/0.89 ha)" at bounding box center [319, 238] width 58 height 14
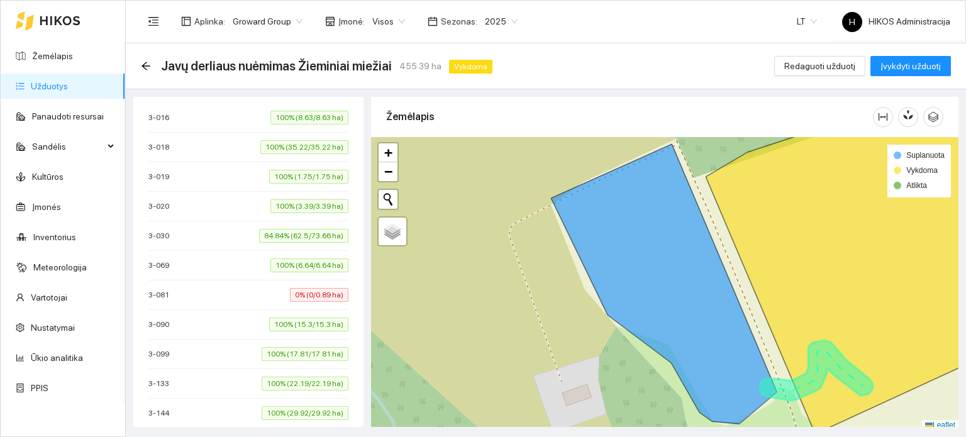
scroll to position [389, 0]
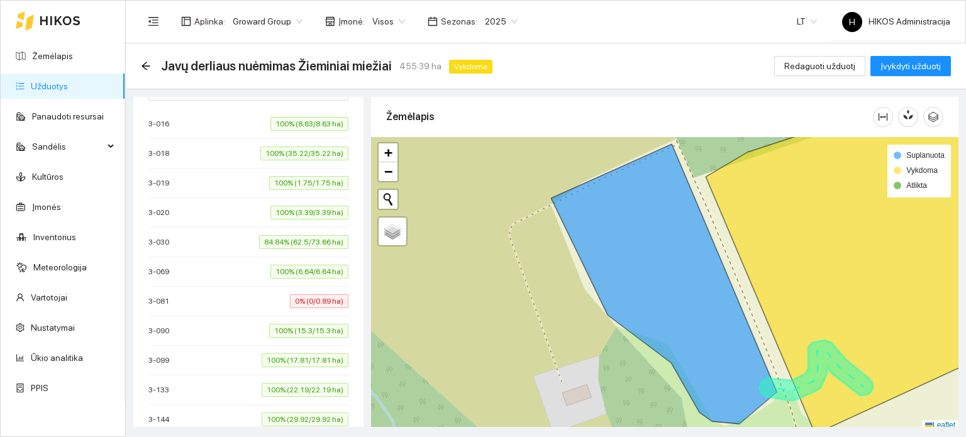
click at [296, 241] on span "84.84% (62.5/73.66 ha)" at bounding box center [303, 242] width 89 height 14
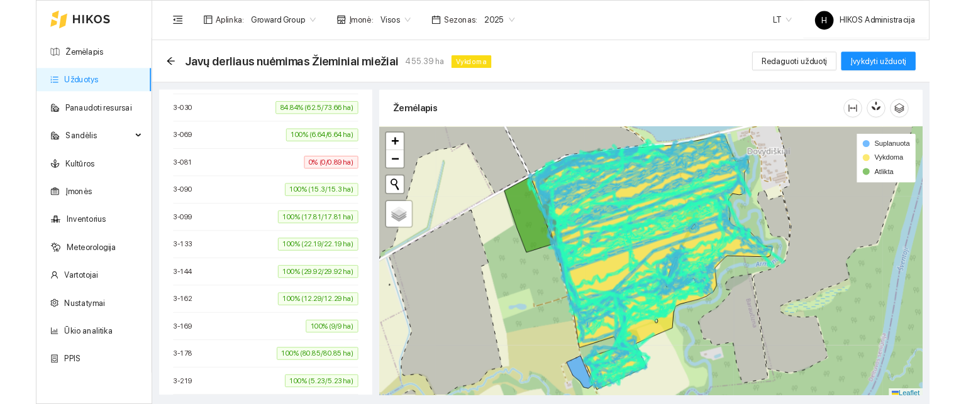
scroll to position [451, 0]
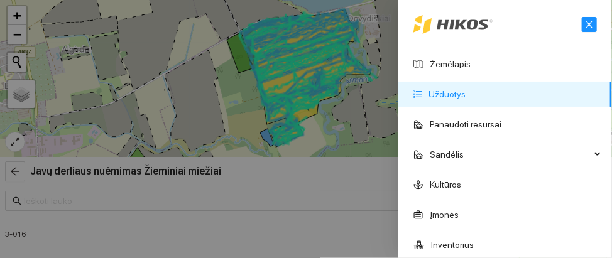
click at [375, 113] on div at bounding box center [306, 129] width 612 height 258
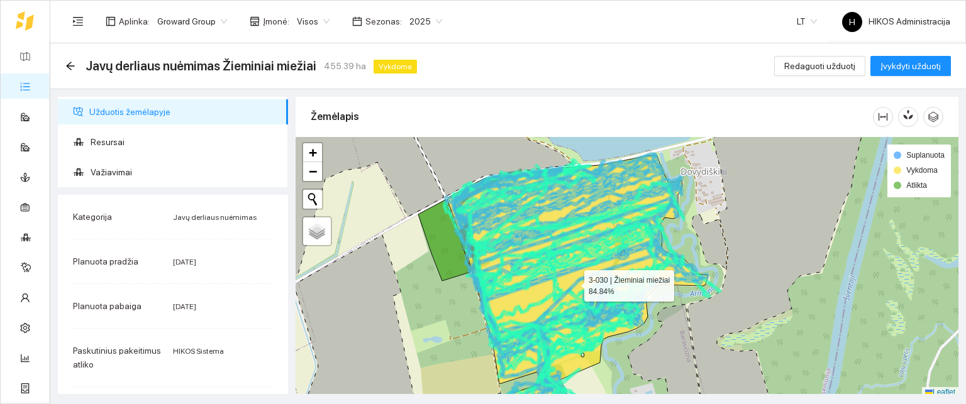
scroll to position [3, 0]
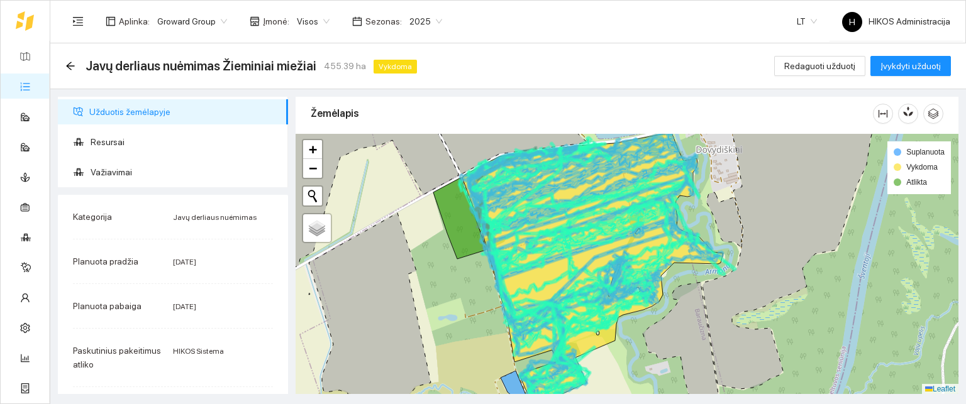
drag, startPoint x: 573, startPoint y: 283, endPoint x: 588, endPoint y: 264, distance: 24.2
click at [311, 99] on div at bounding box center [311, 99] width 0 height 0
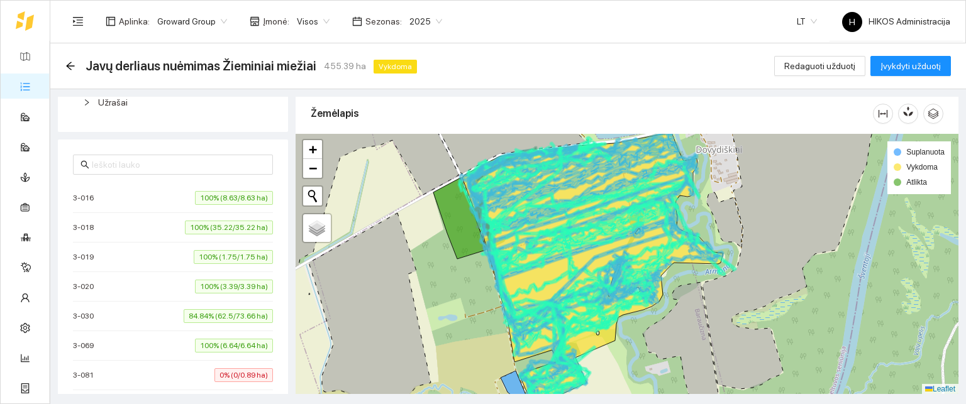
scroll to position [377, 0]
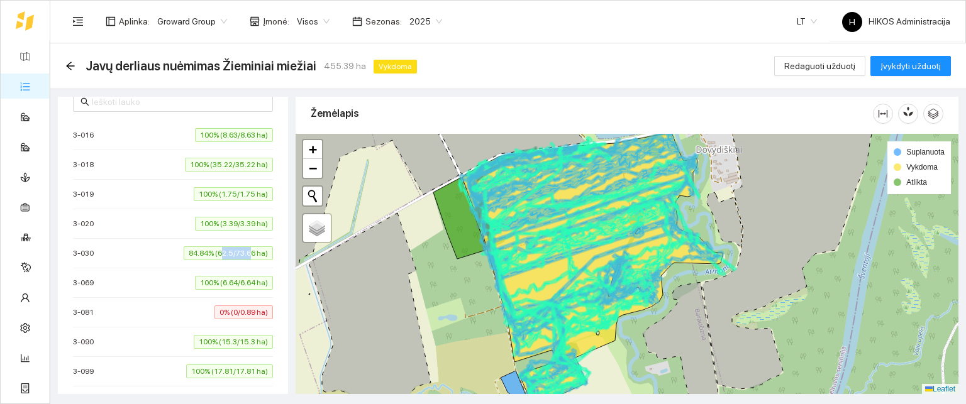
drag, startPoint x: 211, startPoint y: 254, endPoint x: 241, endPoint y: 254, distance: 30.2
click at [241, 254] on span "84.84% (62.5/73.66 ha)" at bounding box center [228, 253] width 89 height 14
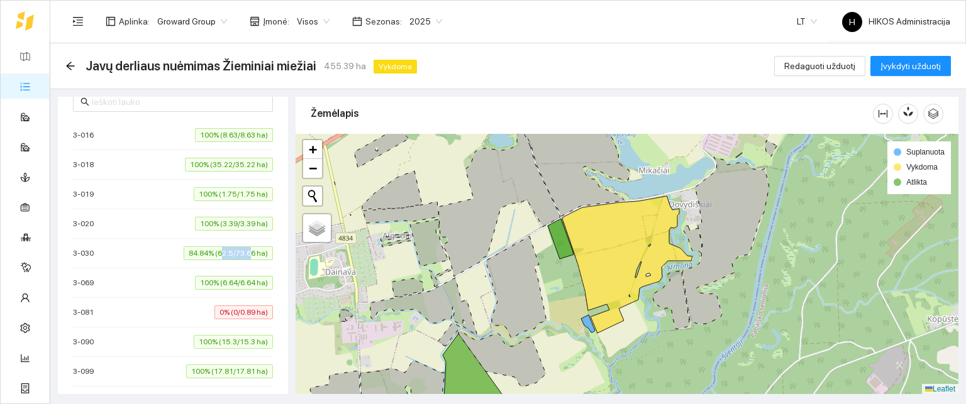
click at [238, 252] on span "84.84% (62.5/73.66 ha)" at bounding box center [228, 253] width 89 height 14
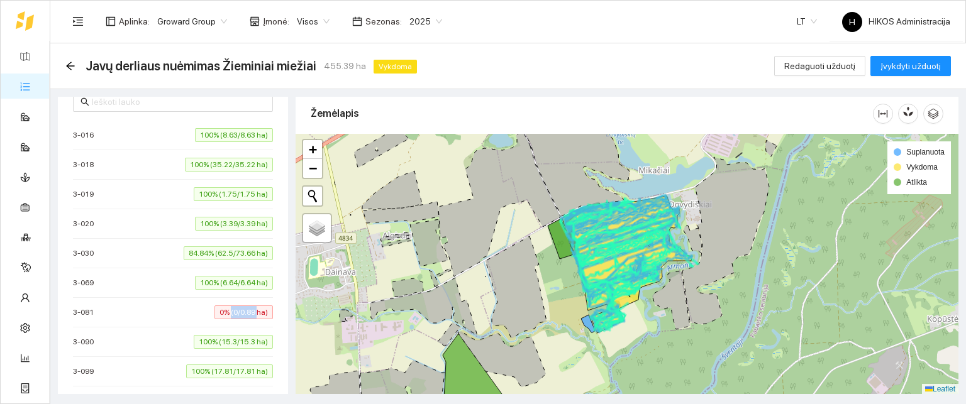
drag, startPoint x: 231, startPoint y: 309, endPoint x: 248, endPoint y: 308, distance: 17.0
click at [248, 308] on span "0% (0/0.89 ha)" at bounding box center [243, 313] width 58 height 14
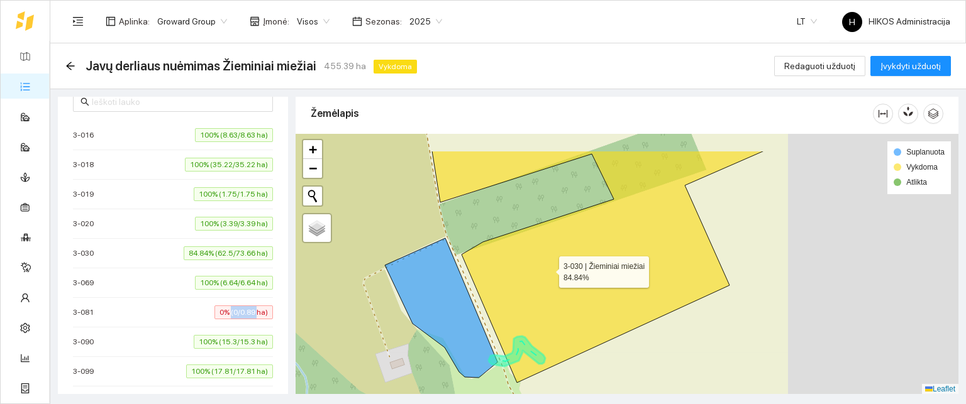
drag, startPoint x: 729, startPoint y: 227, endPoint x: 543, endPoint y: 277, distance: 192.8
click at [543, 277] on icon at bounding box center [598, 267] width 332 height 232
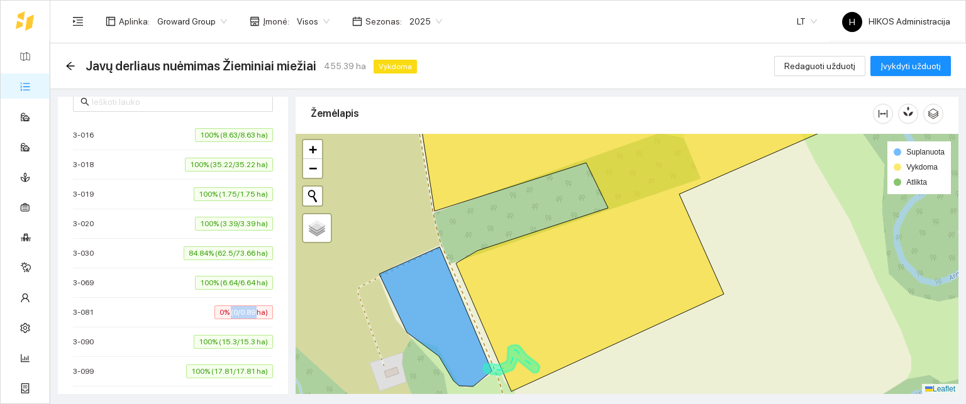
click at [626, 259] on icon at bounding box center [629, 250] width 422 height 284
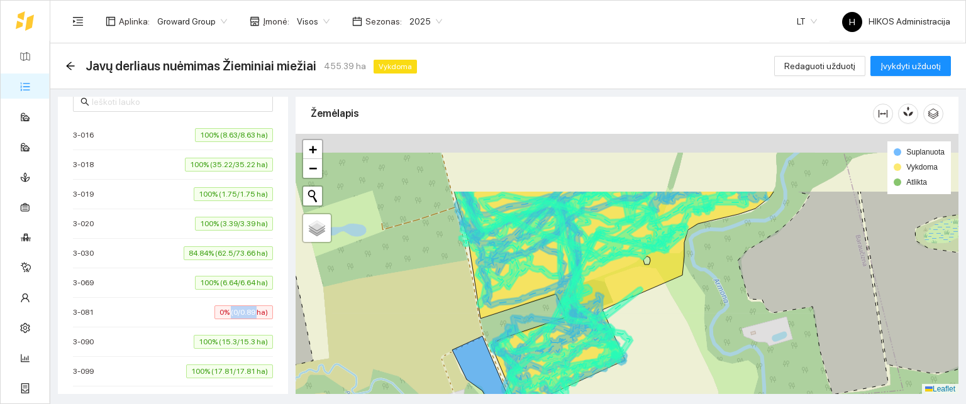
drag, startPoint x: 634, startPoint y: 229, endPoint x: 597, endPoint y: 296, distance: 76.8
click at [597, 296] on icon at bounding box center [614, 300] width 320 height 218
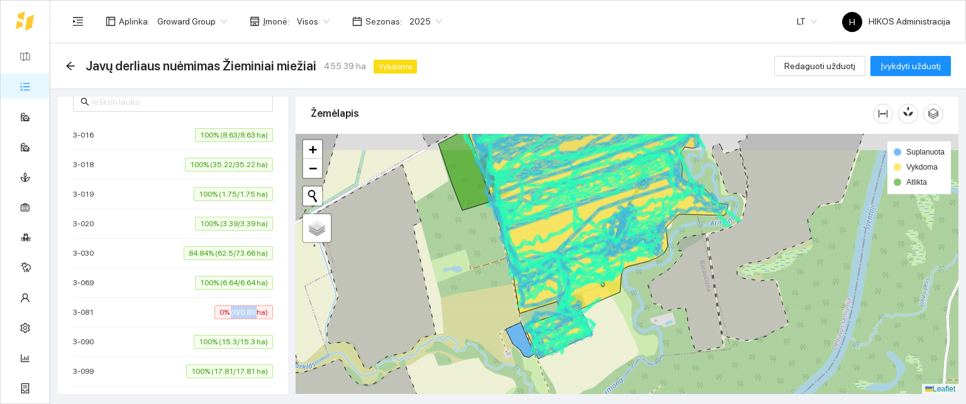
drag, startPoint x: 641, startPoint y: 210, endPoint x: 600, endPoint y: 255, distance: 61.0
click at [600, 255] on icon at bounding box center [591, 219] width 204 height 177
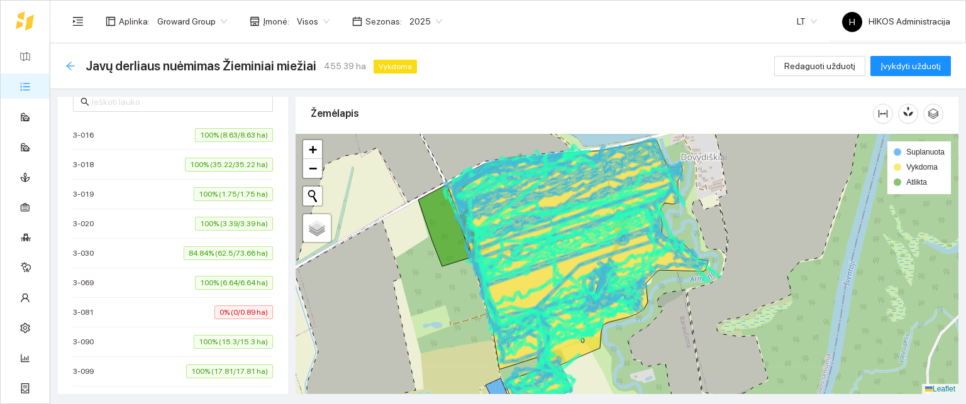
click at [70, 64] on icon "arrow-left" at bounding box center [70, 66] width 10 height 10
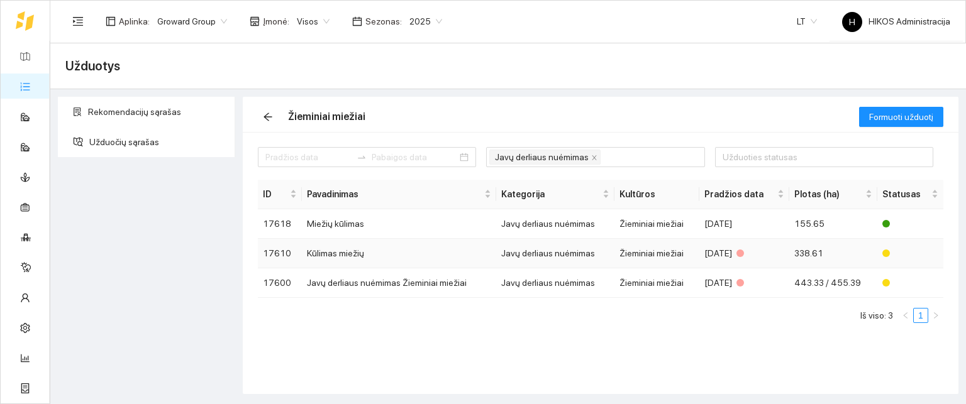
click at [443, 258] on td "Kūlimas miežių" at bounding box center [399, 254] width 194 height 30
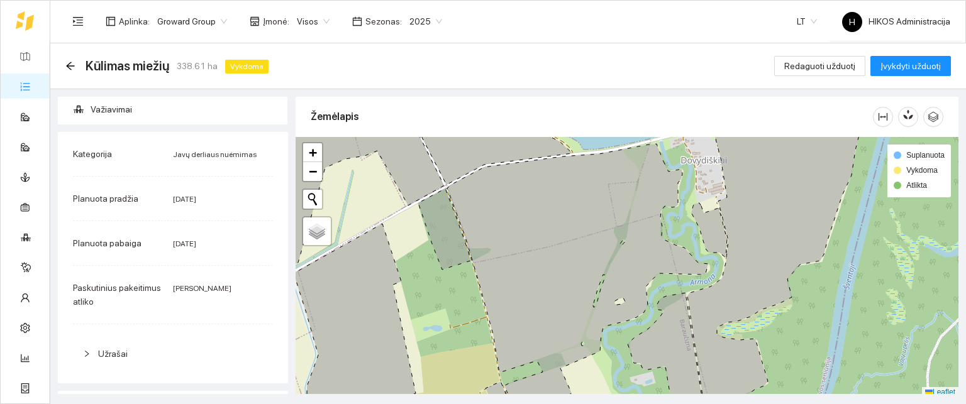
drag, startPoint x: 186, startPoint y: 283, endPoint x: 240, endPoint y: 289, distance: 54.4
click at [233, 289] on div "Mindaugas Peleckas" at bounding box center [223, 295] width 100 height 28
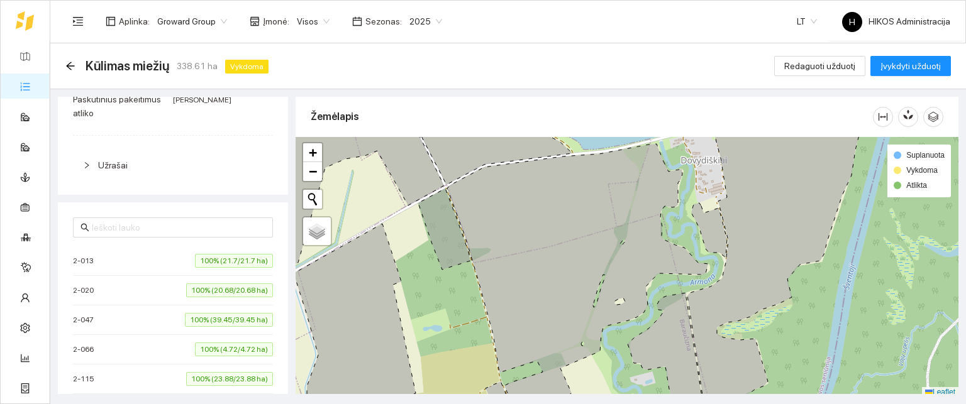
scroll to position [189, 0]
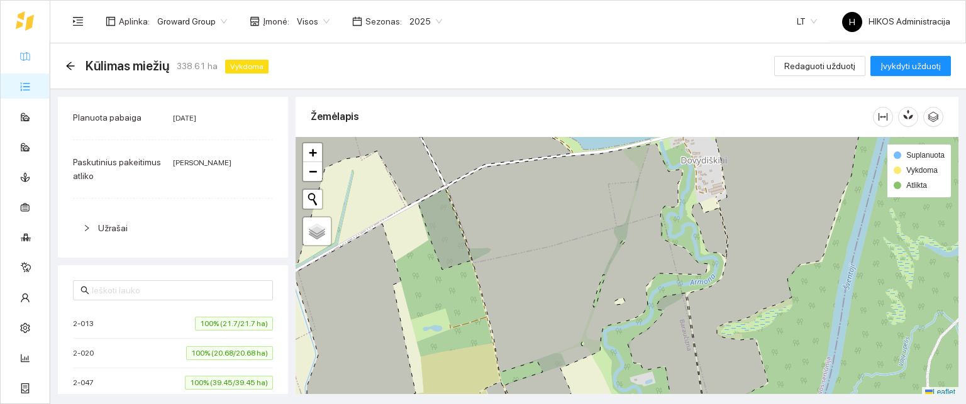
click at [36, 55] on link "Žemėlapis" at bounding box center [56, 56] width 41 height 10
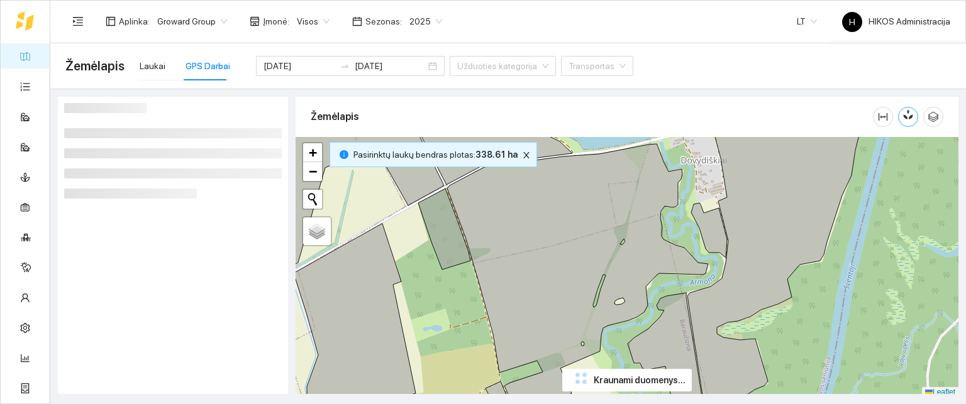
click at [913, 113] on icon "button" at bounding box center [907, 114] width 11 height 11
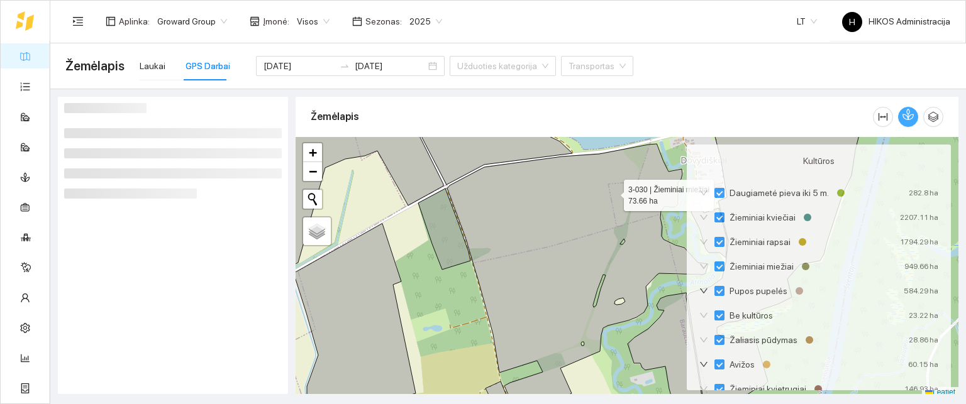
click at [303, 28] on span "Visos" at bounding box center [313, 21] width 33 height 19
click at [306, 19] on span "Visos" at bounding box center [313, 21] width 33 height 19
click at [155, 72] on div "Laukai" at bounding box center [153, 66] width 26 height 14
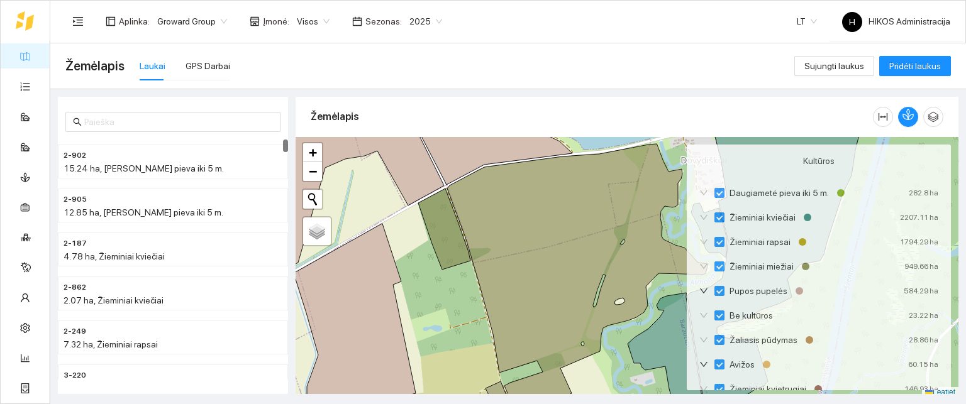
click at [307, 22] on span "Visos" at bounding box center [313, 21] width 33 height 19
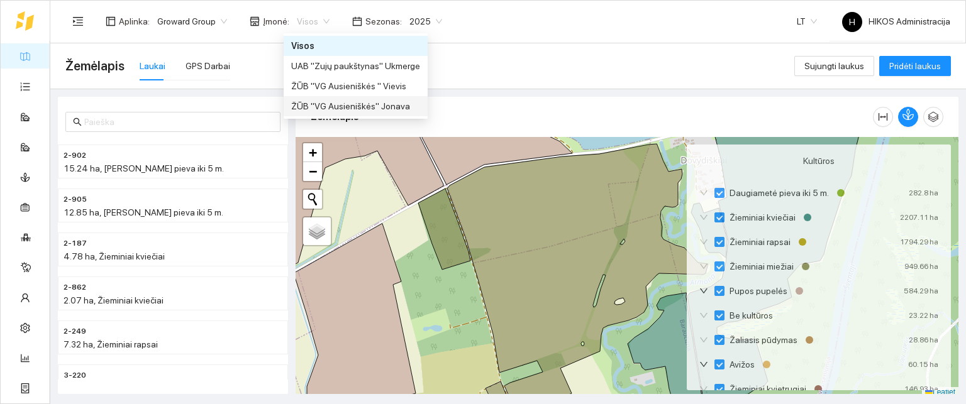
click at [399, 113] on div "ŽŪB "VG Ausieniškės" Jonava" at bounding box center [355, 106] width 129 height 14
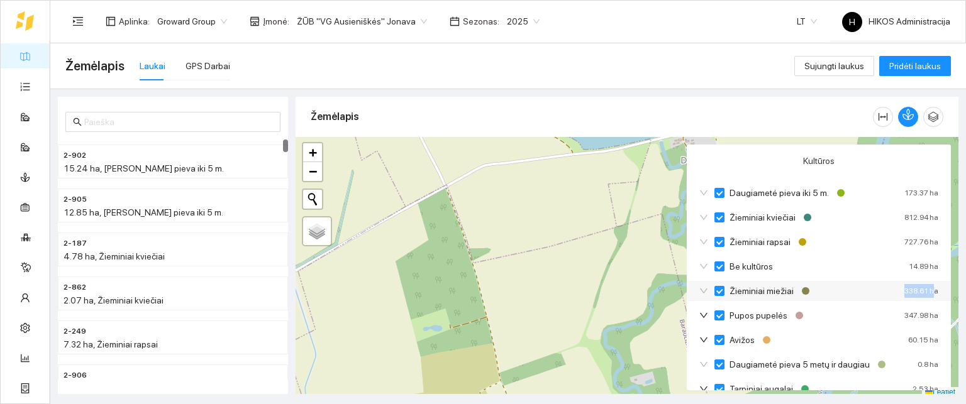
drag, startPoint x: 895, startPoint y: 292, endPoint x: 923, endPoint y: 294, distance: 27.8
click at [923, 294] on div "Žieminiai miežiai 338.61 ha" at bounding box center [819, 291] width 264 height 20
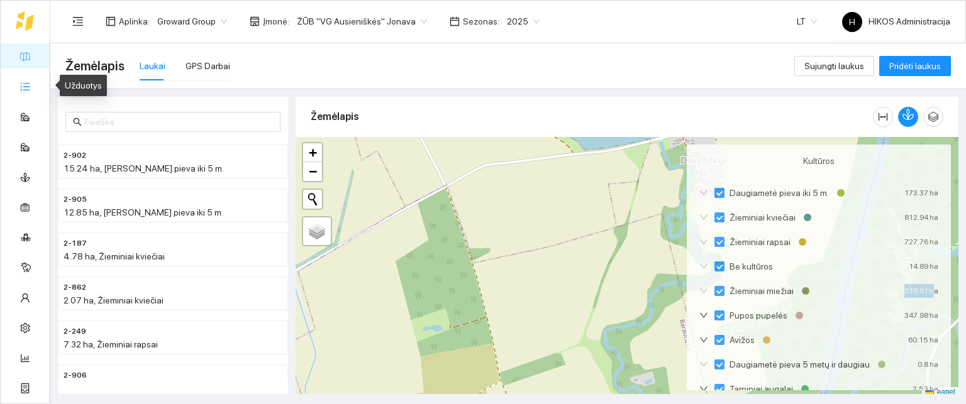
click at [36, 90] on link "Užduotys" at bounding box center [54, 86] width 37 height 10
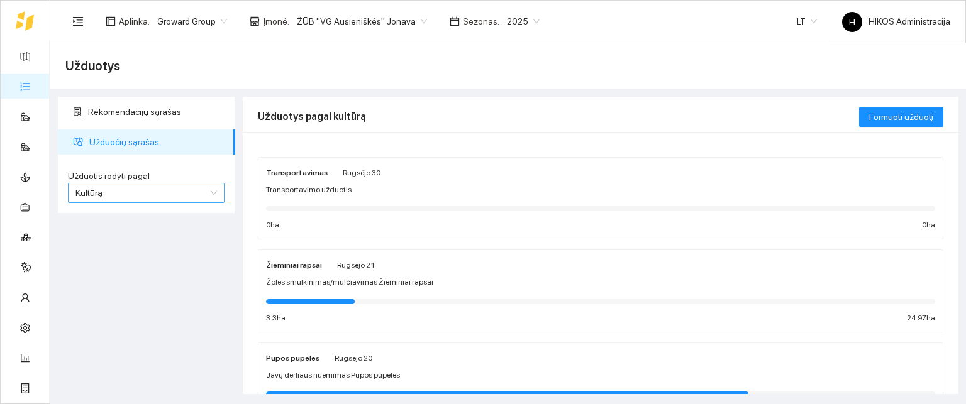
click at [163, 196] on span "Kultūrą" at bounding box center [145, 193] width 141 height 19
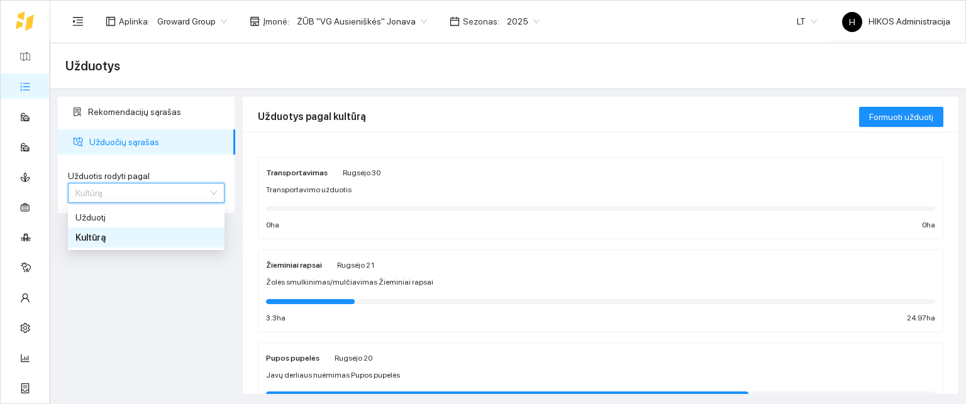
click at [146, 219] on div "Užduotį" at bounding box center [145, 218] width 141 height 14
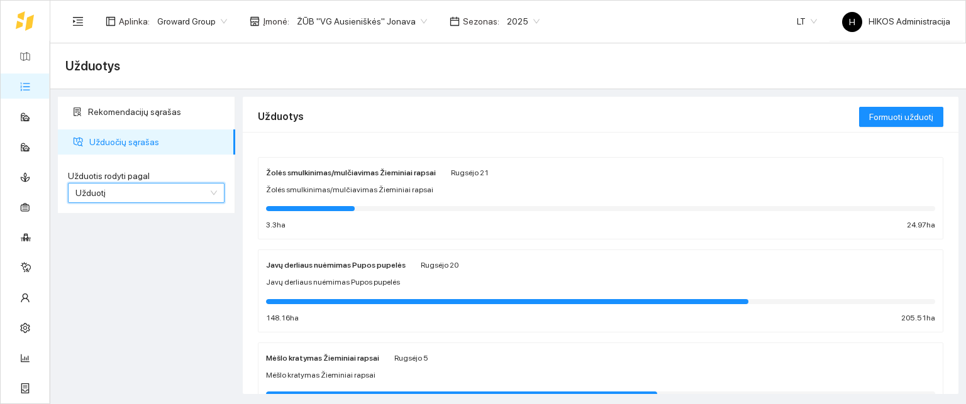
click at [135, 194] on span "Užduotį" at bounding box center [145, 193] width 141 height 19
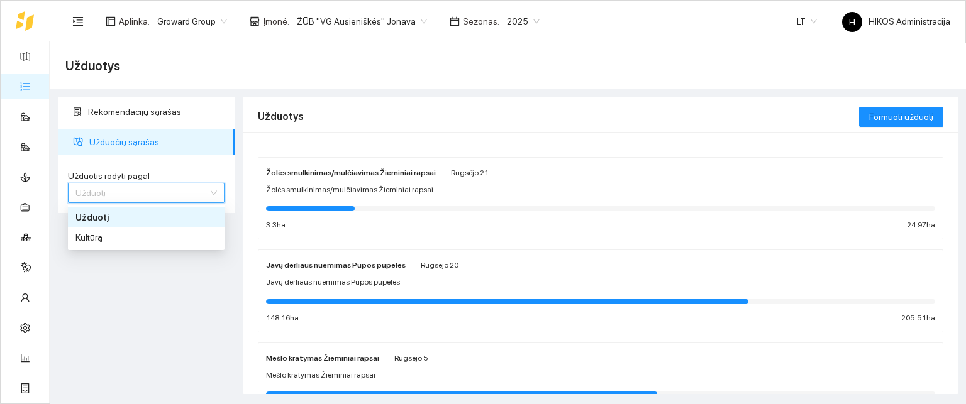
click at [138, 219] on div "Užduotį" at bounding box center [145, 218] width 141 height 14
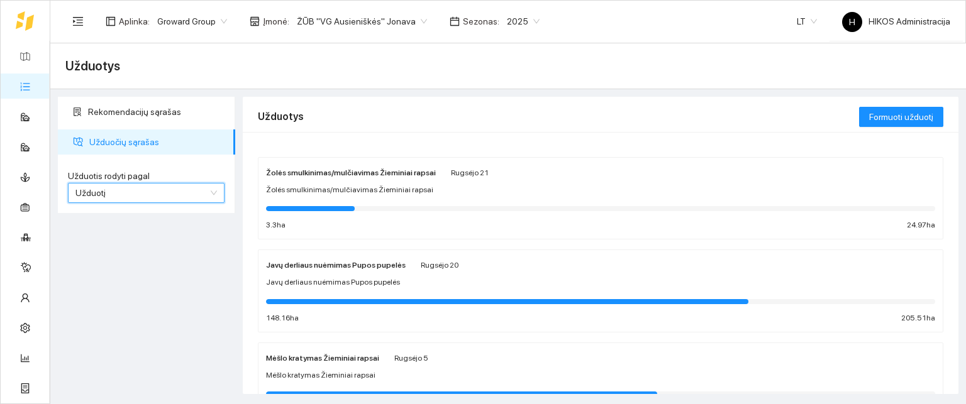
click at [131, 196] on span "Užduotį" at bounding box center [145, 193] width 141 height 19
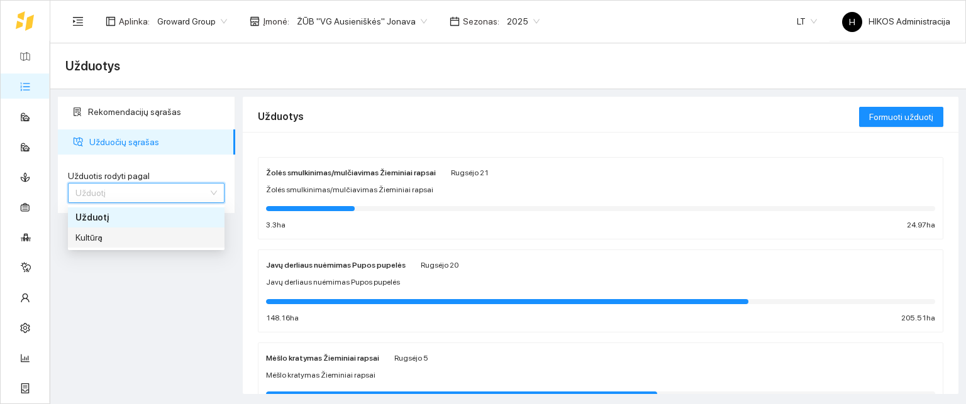
click at [132, 235] on div "Kultūrą" at bounding box center [145, 238] width 141 height 14
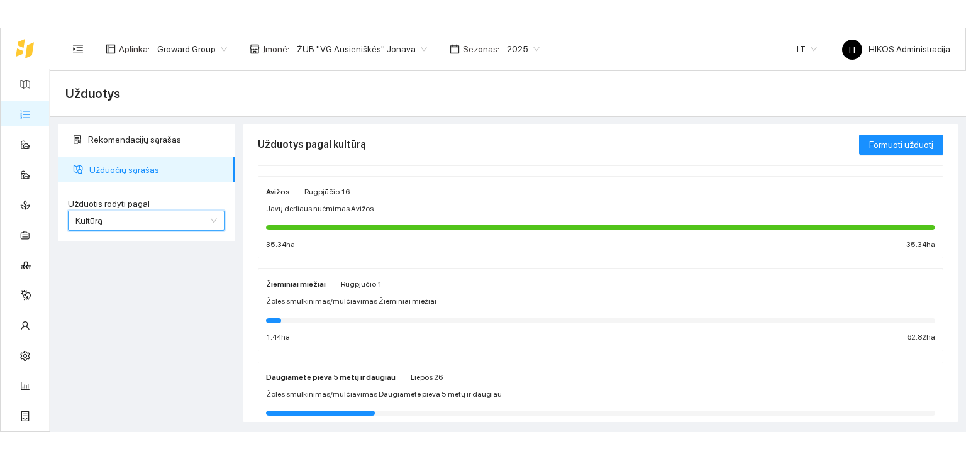
scroll to position [629, 0]
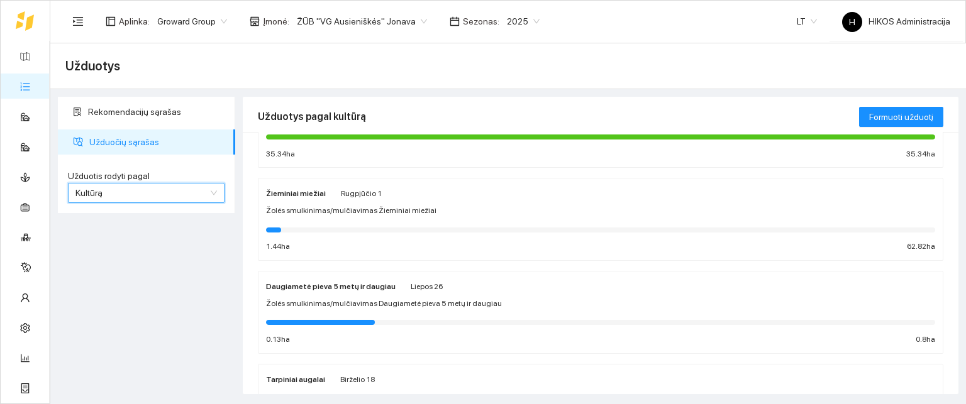
click at [342, 216] on div "Žieminiai miežiai Rugpjūčio 1 Žolės smulkinimas/mulčiavimas Žieminiai miežiai 1…" at bounding box center [600, 219] width 669 height 67
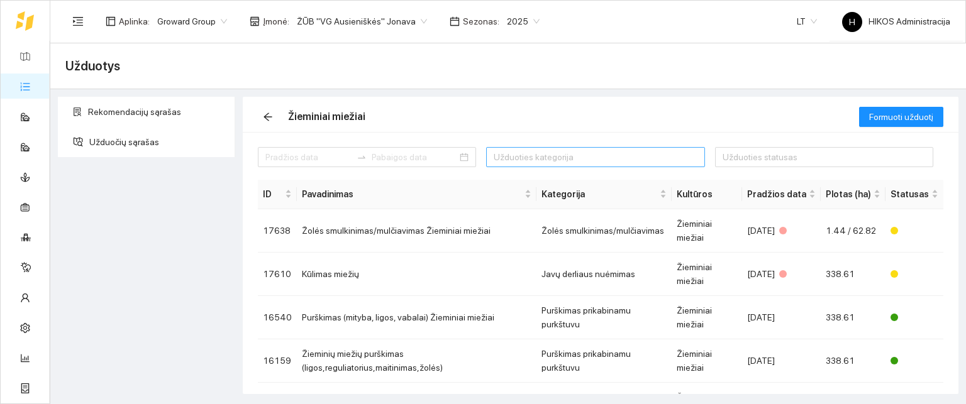
click at [551, 157] on div at bounding box center [588, 157] width 199 height 15
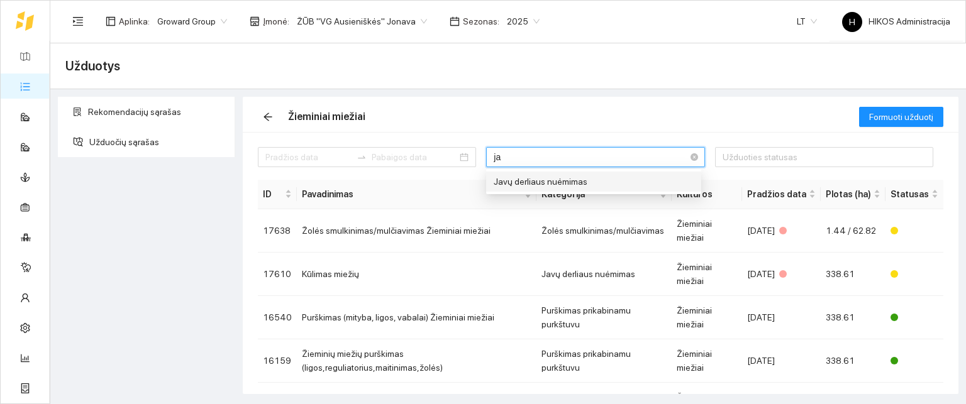
type input "jav"
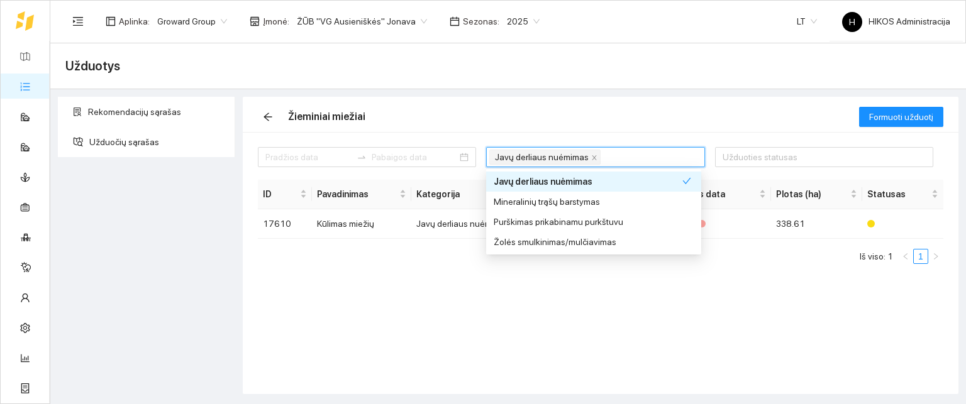
click at [604, 108] on div "Žieminiai miežiai" at bounding box center [558, 117] width 601 height 40
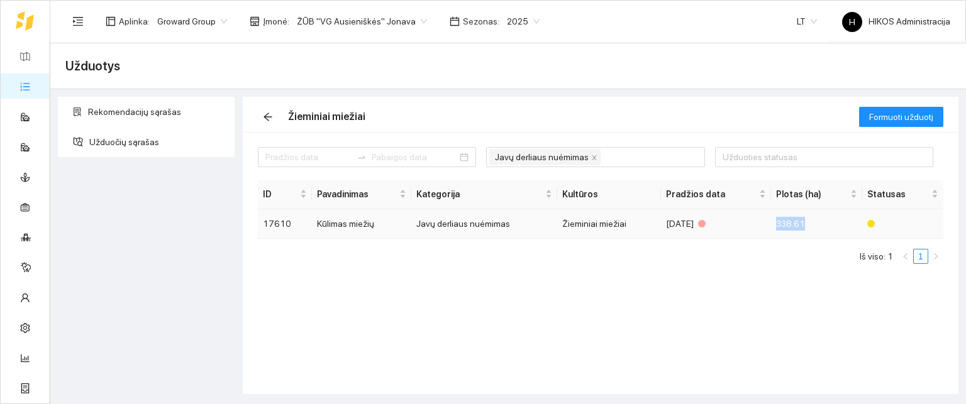
drag, startPoint x: 805, startPoint y: 223, endPoint x: 778, endPoint y: 226, distance: 27.2
click at [778, 226] on td "338.61" at bounding box center [816, 224] width 91 height 30
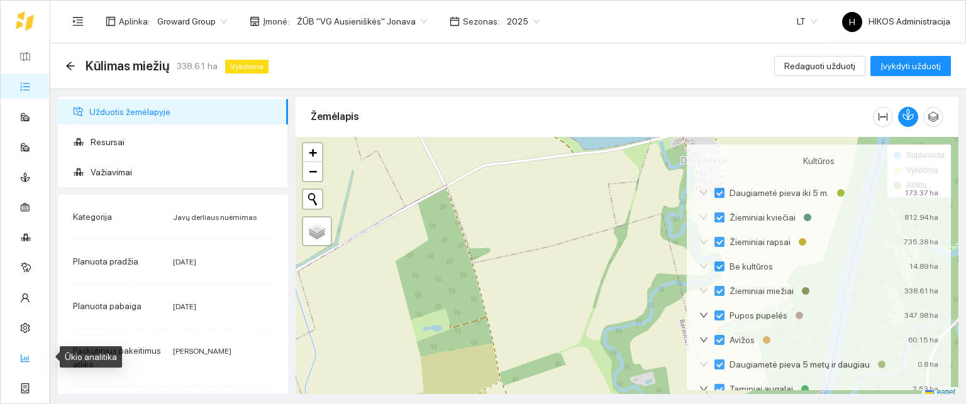
click at [36, 362] on link "Ūkio analitika" at bounding box center [62, 358] width 52 height 10
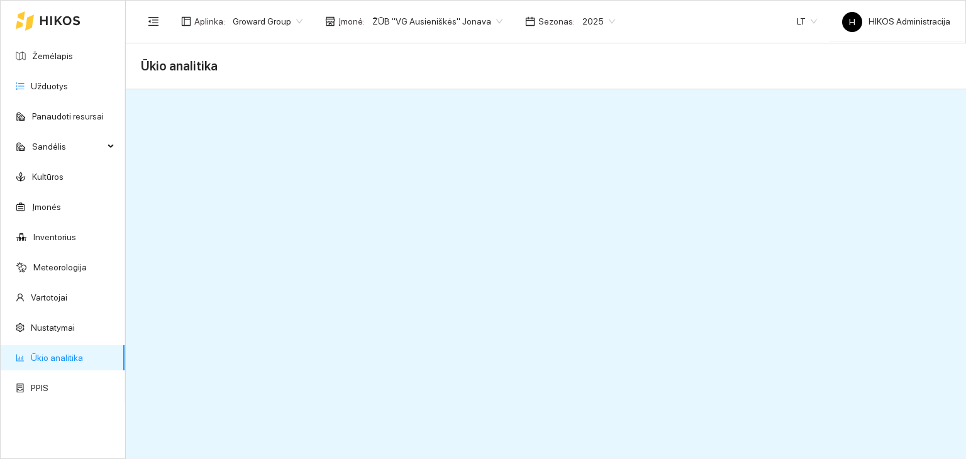
click at [586, 21] on span "2025" at bounding box center [598, 21] width 33 height 19
click at [584, 169] on div "2026" at bounding box center [583, 167] width 32 height 14
click at [412, 31] on div "Aplinka : Groward Group Įmonė : ŽŪB "VG Ausieniškės" Jonava Sezonas : 2026" at bounding box center [382, 21] width 482 height 25
click at [412, 26] on span "ŽŪB "VG Ausieniškės" Jonava" at bounding box center [437, 21] width 130 height 19
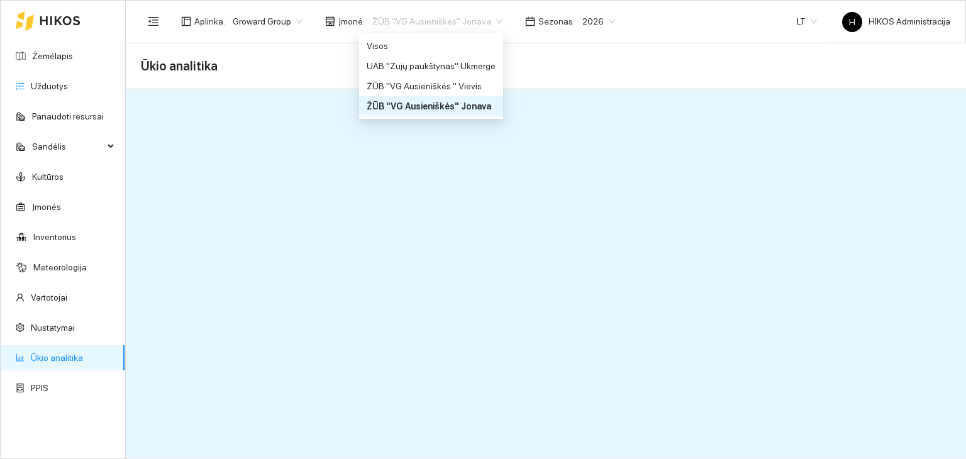
click at [412, 26] on span "ŽŪB "VG Ausieniškės" Jonava" at bounding box center [437, 21] width 130 height 19
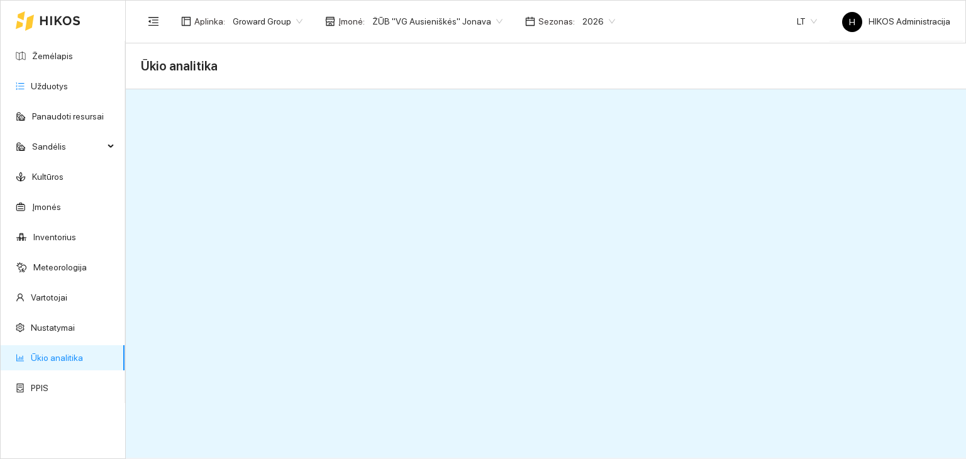
click at [412, 26] on span "ŽŪB "VG Ausieniškės" Jonava" at bounding box center [437, 21] width 130 height 19
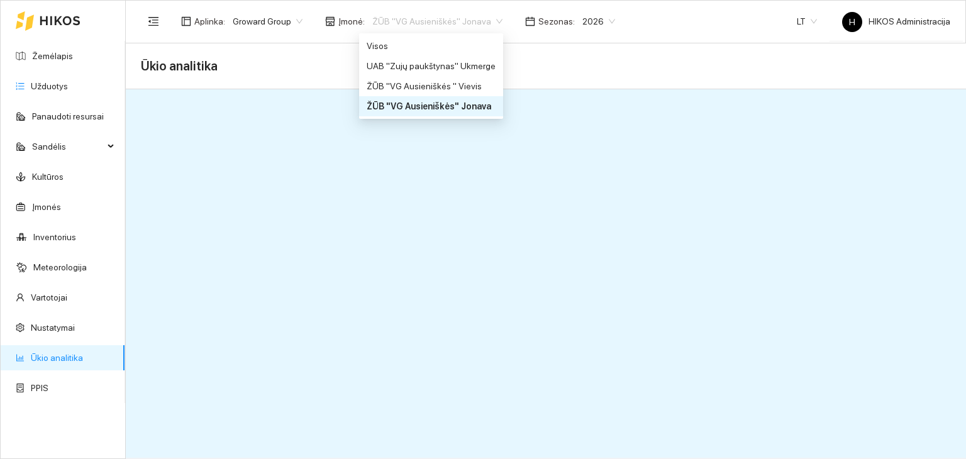
click at [412, 26] on span "ŽŪB "VG Ausieniškės" Jonava" at bounding box center [437, 21] width 130 height 19
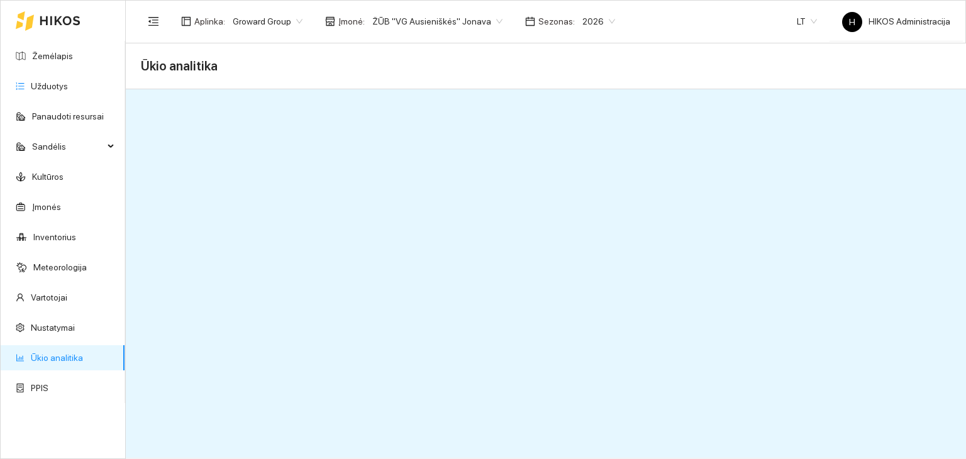
click at [410, 18] on span "ŽŪB "VG Ausieniškės" Jonava" at bounding box center [437, 21] width 130 height 19
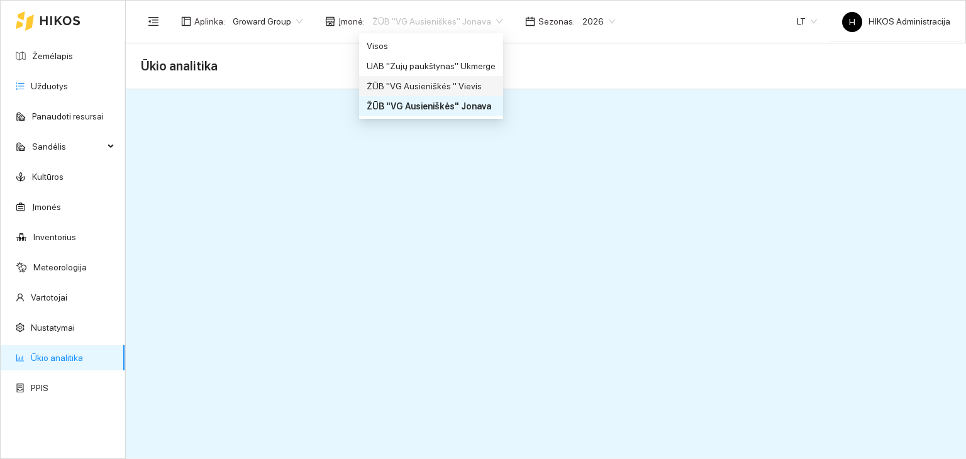
click at [450, 74] on div "UAB "Zujų paukštynas" Ukmerge" at bounding box center [431, 66] width 144 height 20
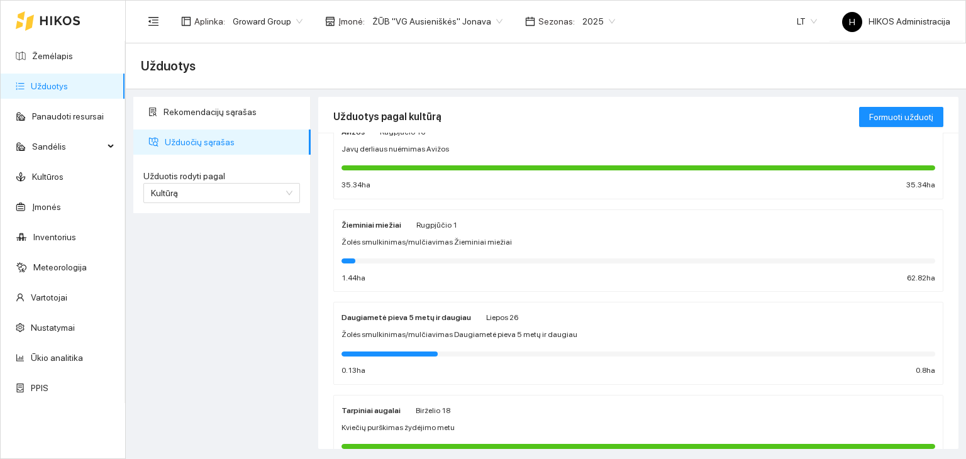
scroll to position [629, 0]
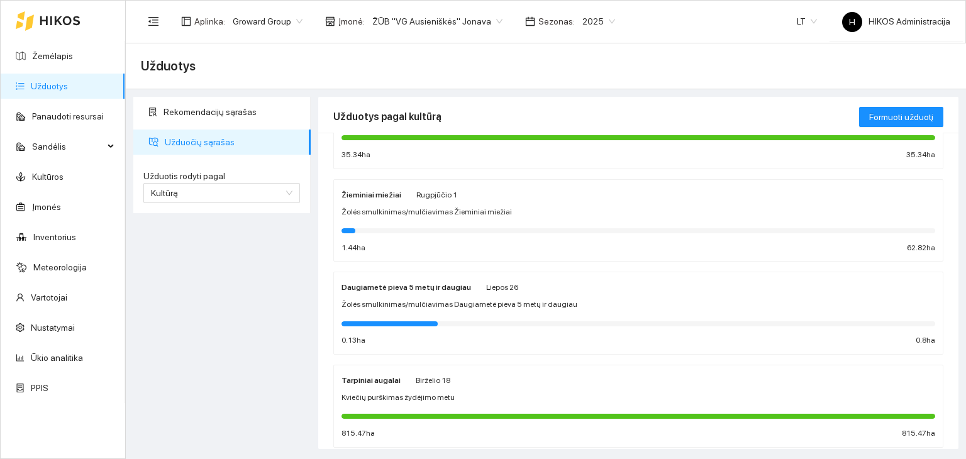
click at [412, 216] on div "Žieminiai miežiai Rugpjūčio 1 Žolės smulkinimas/mulčiavimas Žieminiai miežiai 1…" at bounding box center [638, 220] width 594 height 67
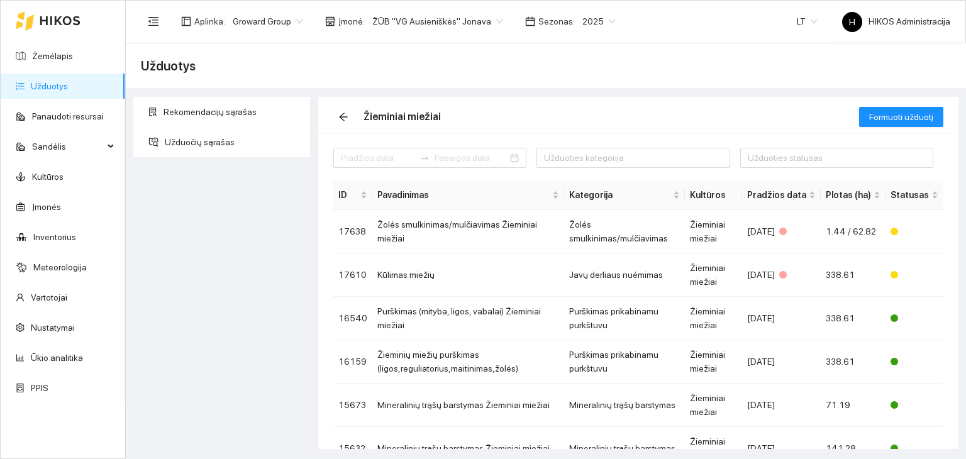
click at [590, 18] on span "2025" at bounding box center [598, 21] width 33 height 19
click at [582, 169] on div "2026" at bounding box center [583, 167] width 32 height 14
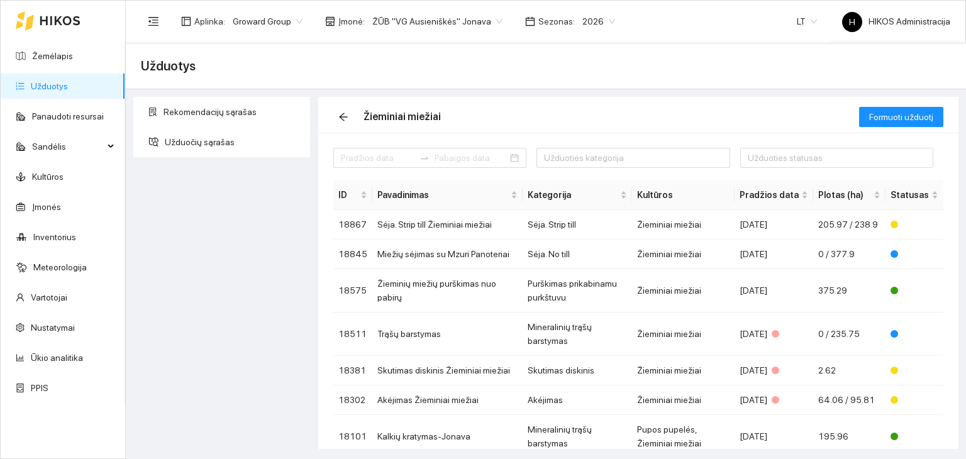
click at [455, 18] on span "ŽŪB "VG Ausieniškės" Jonava" at bounding box center [437, 21] width 130 height 19
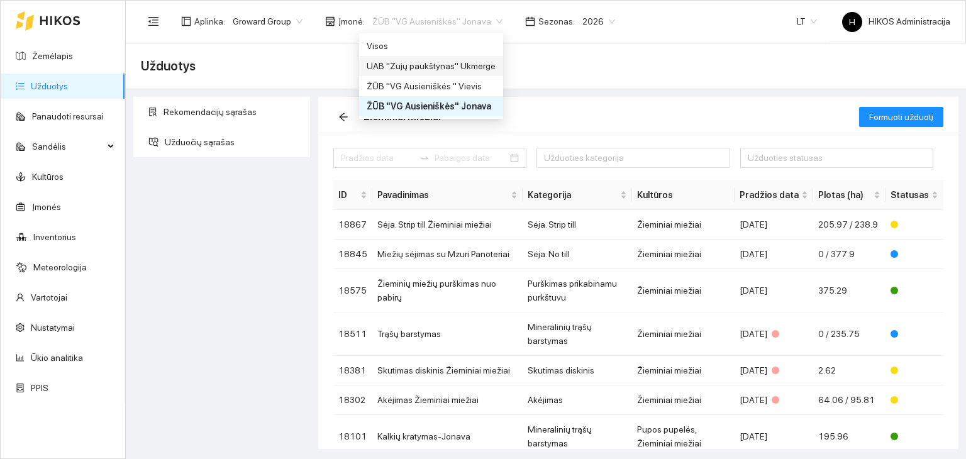
click at [463, 64] on div "UAB "Zujų paukštynas" Ukmerge" at bounding box center [431, 66] width 129 height 14
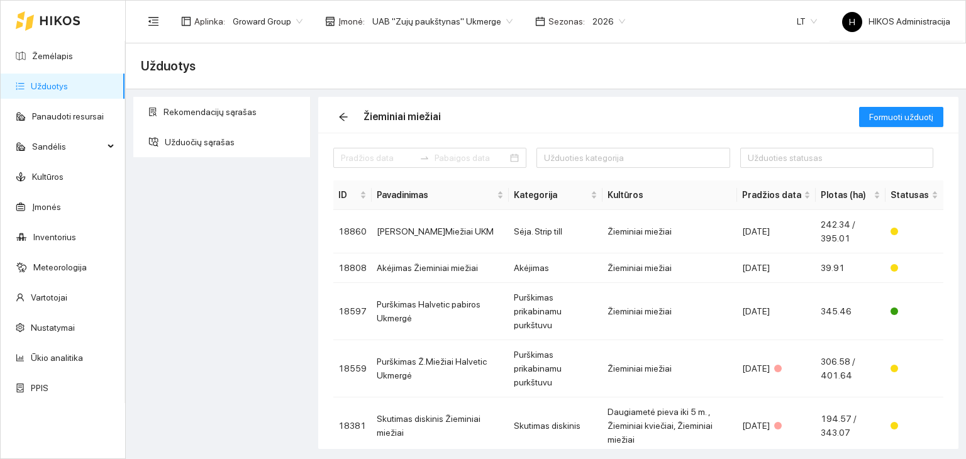
click at [406, 18] on span "UAB "Zujų paukštynas" Ukmerge" at bounding box center [442, 21] width 140 height 19
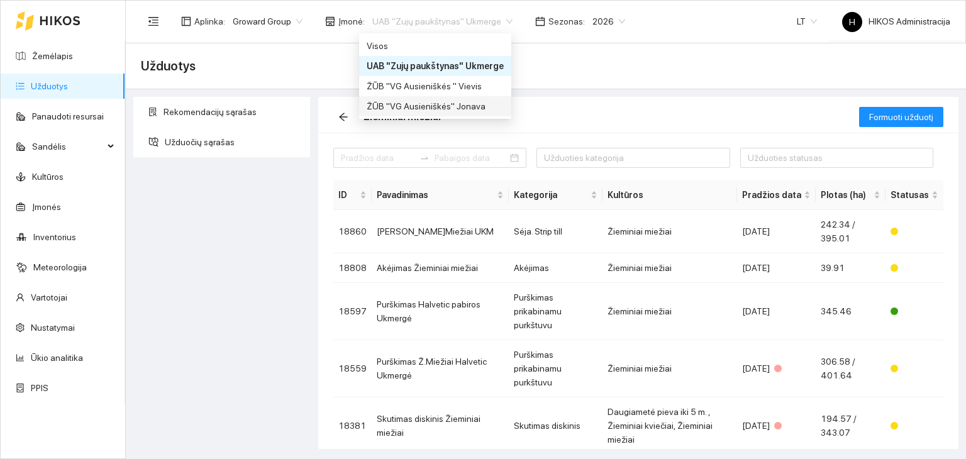
click at [451, 101] on div "ŽŪB "VG Ausieniškės" Jonava" at bounding box center [435, 106] width 137 height 14
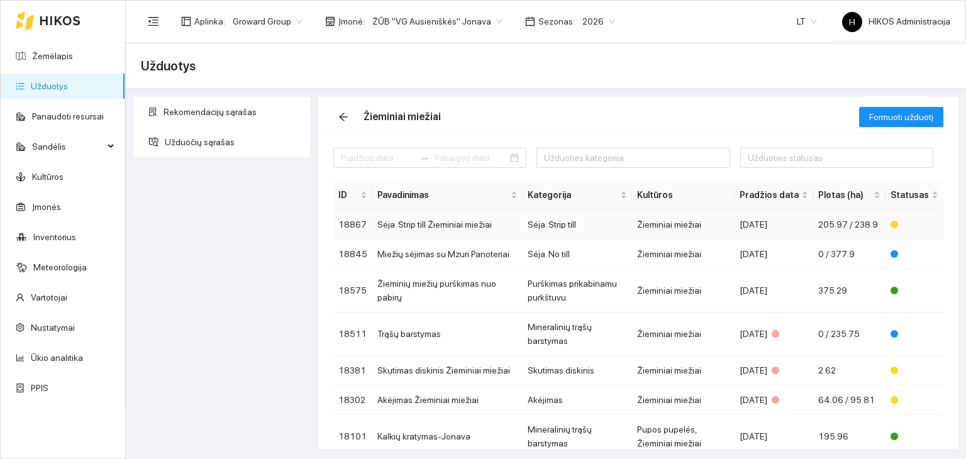
click at [458, 224] on td "Sėja. Strip till Žieminiai miežiai" at bounding box center [447, 225] width 150 height 30
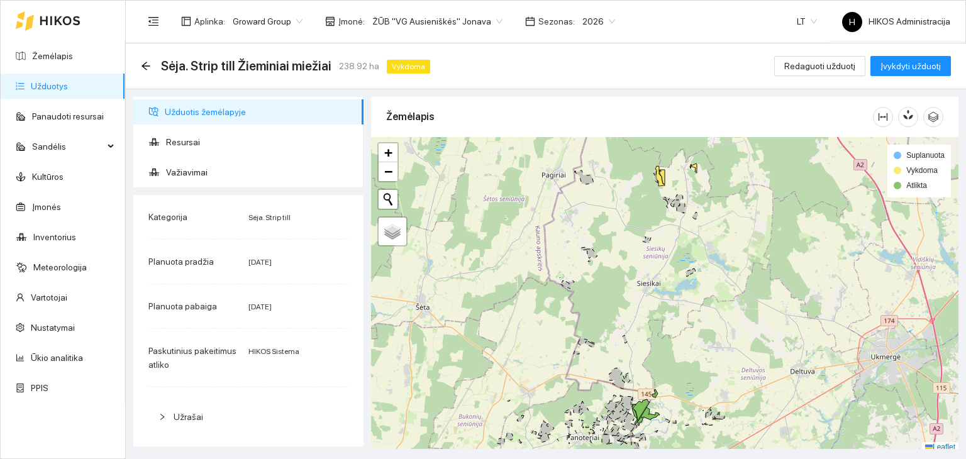
click at [184, 159] on ul "Užduotis žemėlapyje Resursai Važiavimai" at bounding box center [248, 142] width 230 height 91
click at [180, 177] on span "Važiavimai" at bounding box center [259, 172] width 187 height 25
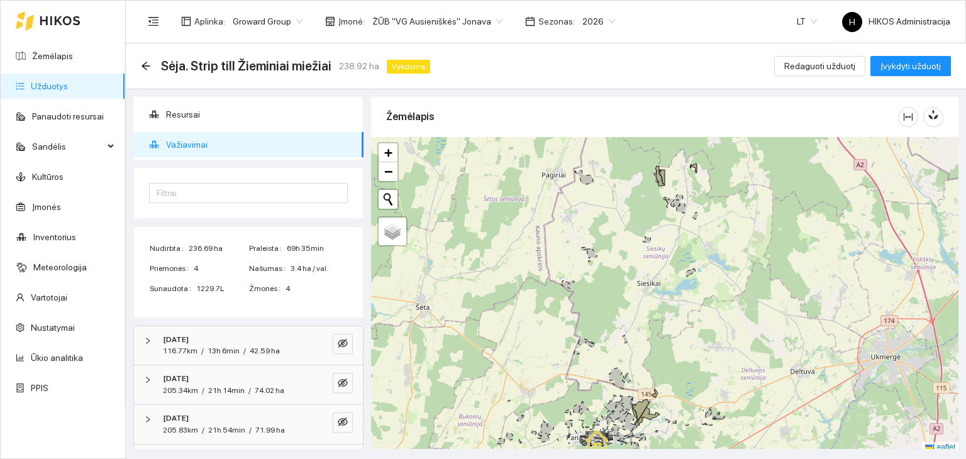
scroll to position [65, 0]
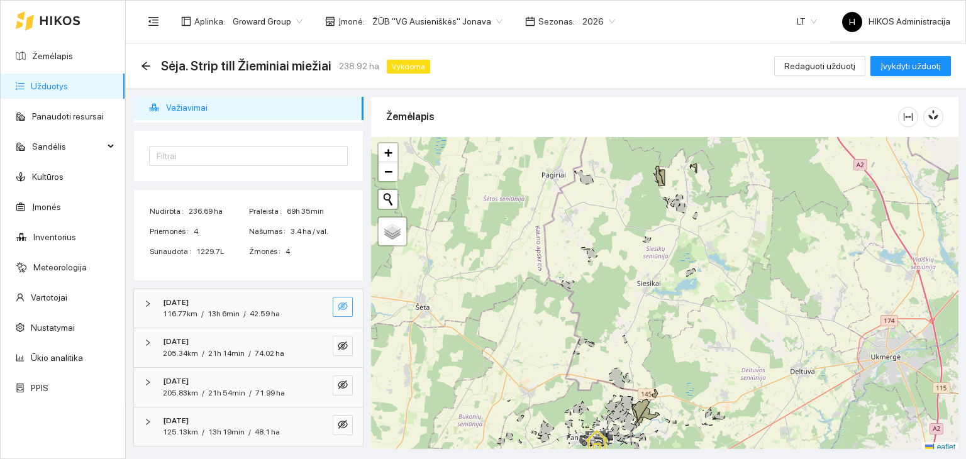
click at [338, 309] on icon "eye-invisible" at bounding box center [343, 306] width 10 height 10
click at [338, 342] on icon "eye-invisible" at bounding box center [343, 345] width 10 height 9
click at [338, 385] on icon "eye-invisible" at bounding box center [343, 385] width 10 height 10
click at [338, 423] on icon "eye-invisible" at bounding box center [343, 424] width 10 height 9
click at [313, 423] on icon "search" at bounding box center [318, 424] width 10 height 10
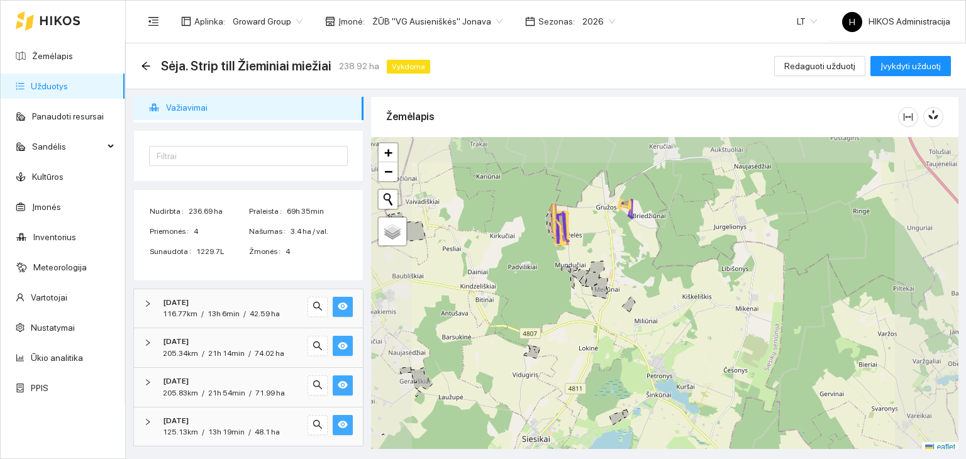
scroll to position [3, 0]
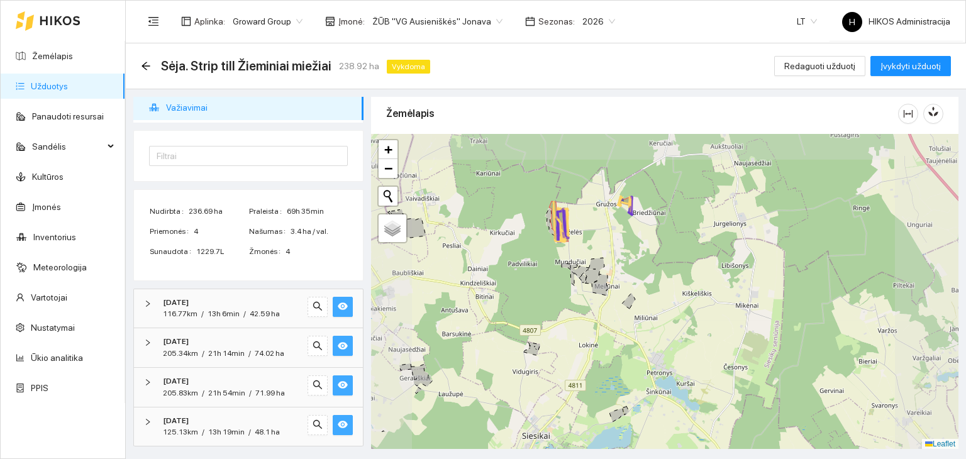
drag, startPoint x: 626, startPoint y: 292, endPoint x: 629, endPoint y: 169, distance: 123.9
click at [628, 172] on div at bounding box center [664, 292] width 587 height 316
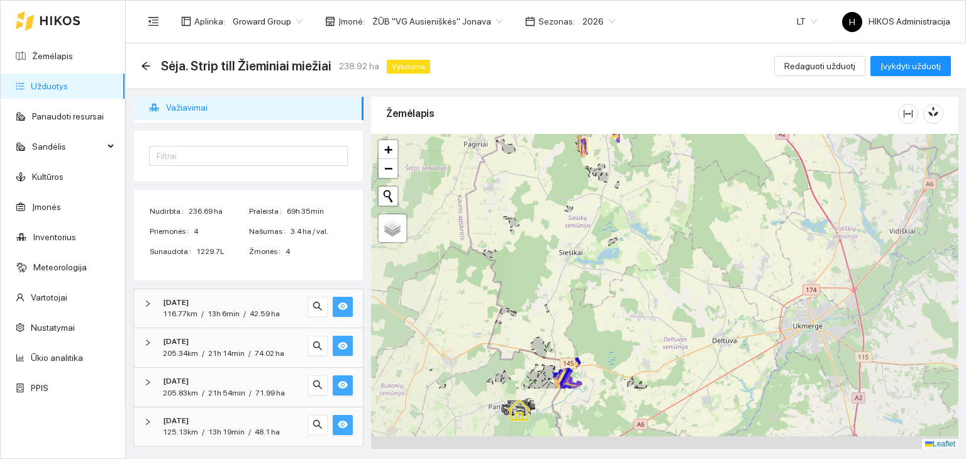
drag, startPoint x: 609, startPoint y: 380, endPoint x: 604, endPoint y: 211, distance: 168.6
click at [604, 214] on div at bounding box center [664, 292] width 587 height 316
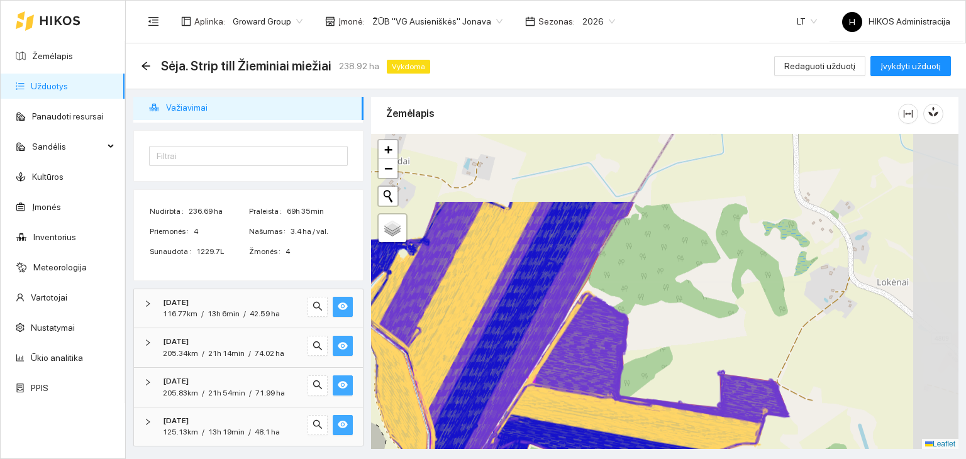
drag, startPoint x: 733, startPoint y: 189, endPoint x: 609, endPoint y: 289, distance: 158.3
click at [609, 289] on div at bounding box center [664, 292] width 587 height 316
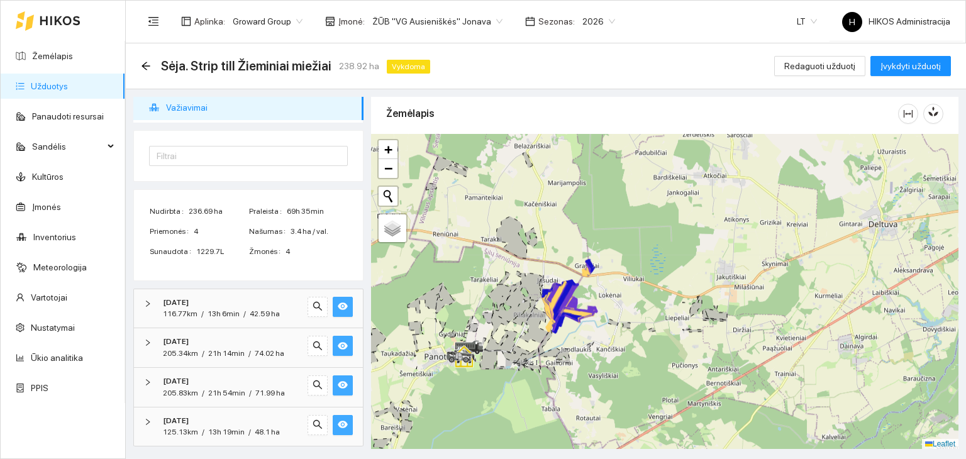
drag, startPoint x: 642, startPoint y: 219, endPoint x: 621, endPoint y: 389, distance: 170.4
click at [621, 389] on div at bounding box center [664, 292] width 587 height 316
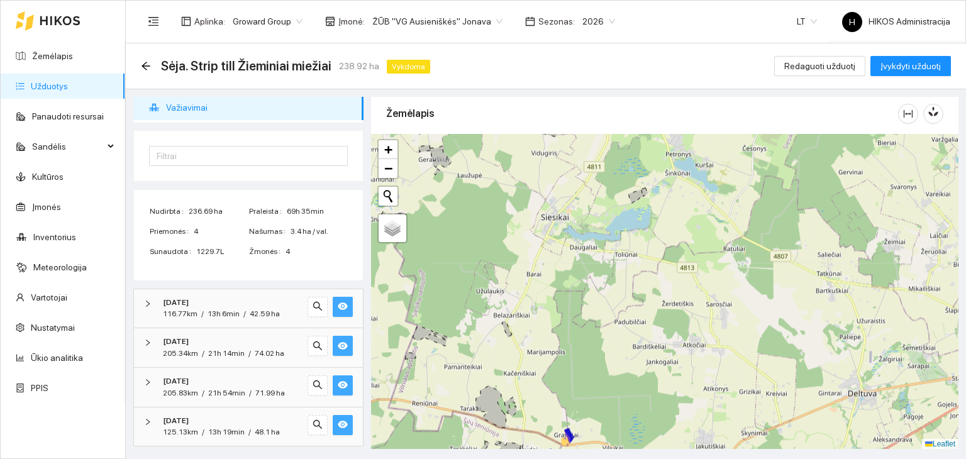
drag, startPoint x: 646, startPoint y: 221, endPoint x: 645, endPoint y: 425, distance: 204.4
click at [645, 427] on div at bounding box center [664, 292] width 587 height 316
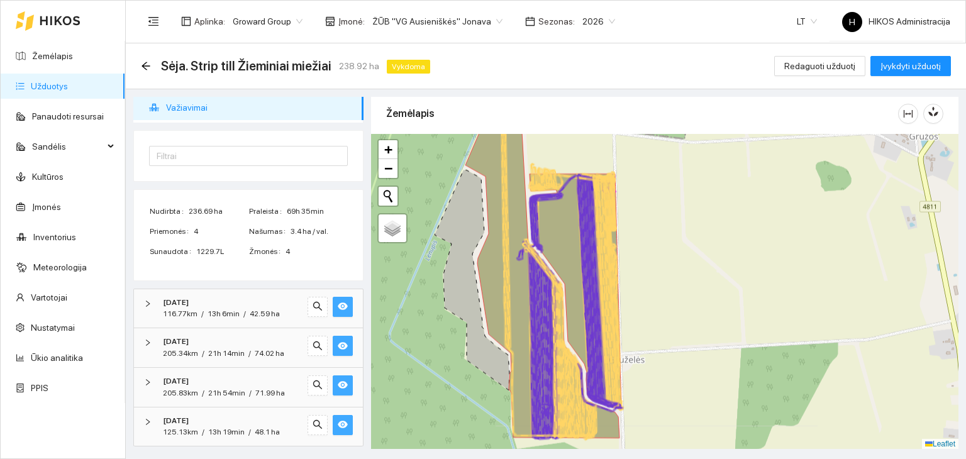
click at [636, 114] on div "Žemėlapis" at bounding box center [642, 114] width 512 height 36
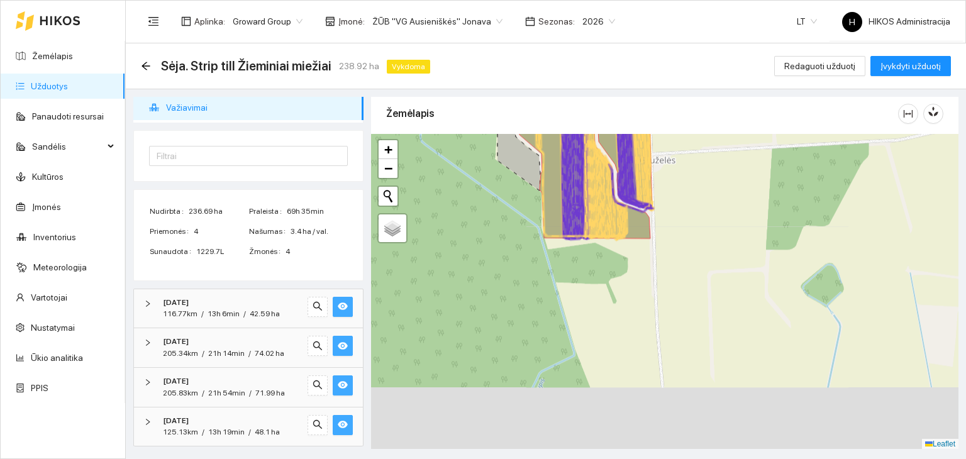
drag, startPoint x: 645, startPoint y: 177, endPoint x: 656, endPoint y: 104, distance: 73.8
click at [656, 104] on div "Žemėlapis" at bounding box center [664, 270] width 587 height 352
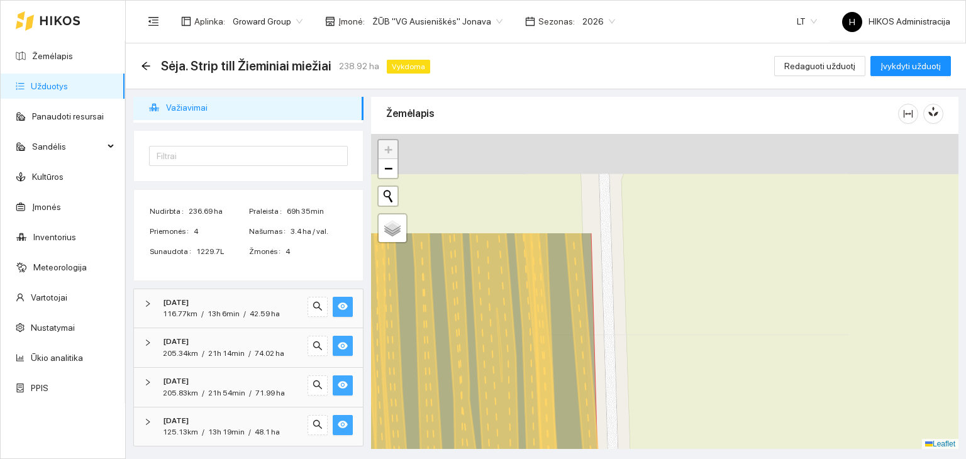
drag, startPoint x: 646, startPoint y: 170, endPoint x: 636, endPoint y: 302, distance: 131.8
click at [636, 302] on div at bounding box center [664, 292] width 587 height 316
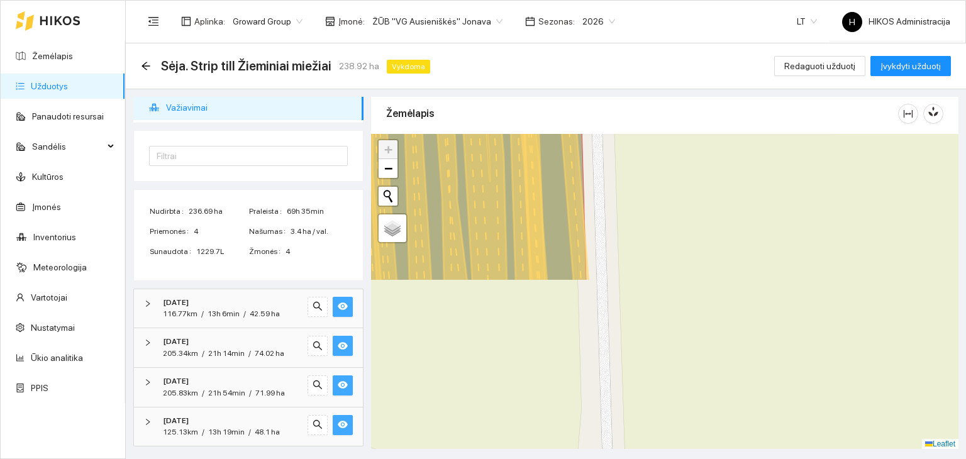
drag, startPoint x: 618, startPoint y: 237, endPoint x: 618, endPoint y: 158, distance: 78.6
click at [618, 158] on div at bounding box center [664, 292] width 587 height 316
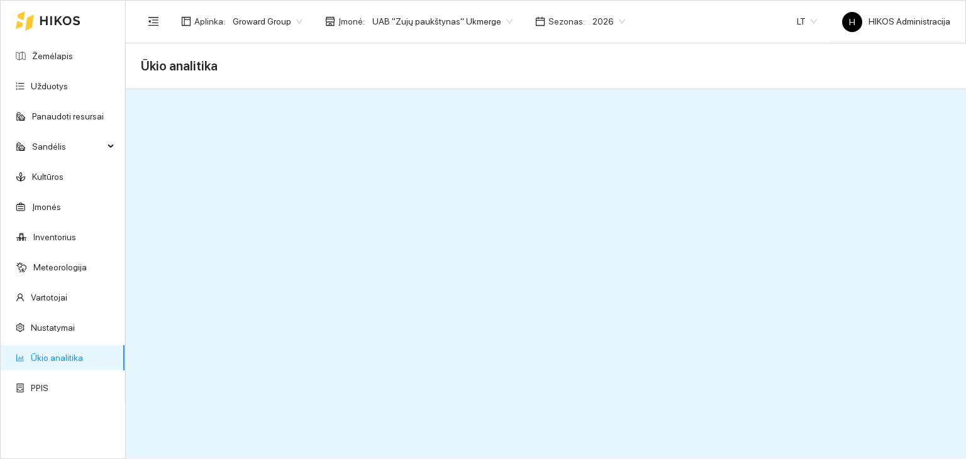
click at [599, 18] on span "2026" at bounding box center [608, 21] width 33 height 19
click at [586, 149] on div "2025" at bounding box center [593, 147] width 32 height 14
click at [459, 24] on span "UAB "Zujų paukštynas" Ukmerge" at bounding box center [442, 21] width 140 height 19
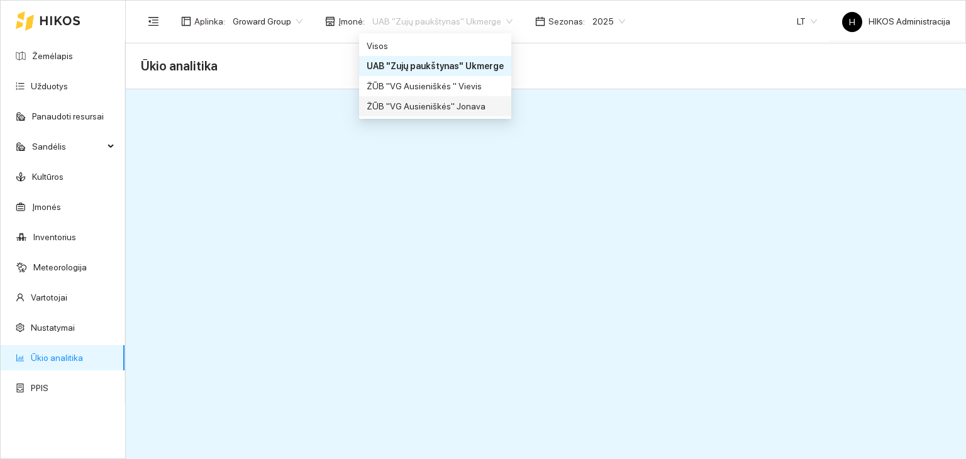
click at [459, 103] on div "ŽŪB "VG Ausieniškės" Jonava" at bounding box center [435, 106] width 137 height 14
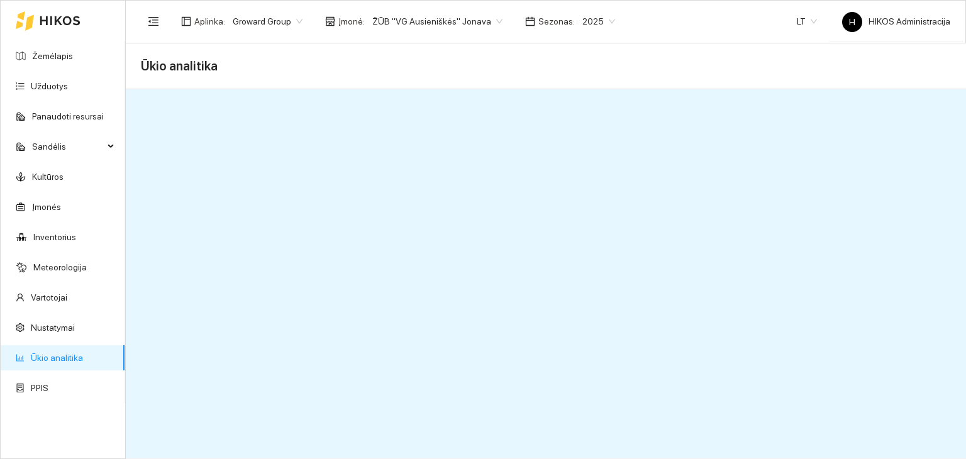
click at [579, 10] on div "Aplinka : Groward Group Įmonė : ŽŪB "VG Ausieniškės" Jonava ŽŪB "VG Ausieniškės…" at bounding box center [382, 21] width 482 height 25
click at [582, 18] on span "2025" at bounding box center [598, 21] width 33 height 19
click at [581, 168] on div "2026" at bounding box center [583, 167] width 32 height 14
